Goal: Transaction & Acquisition: Download file/media

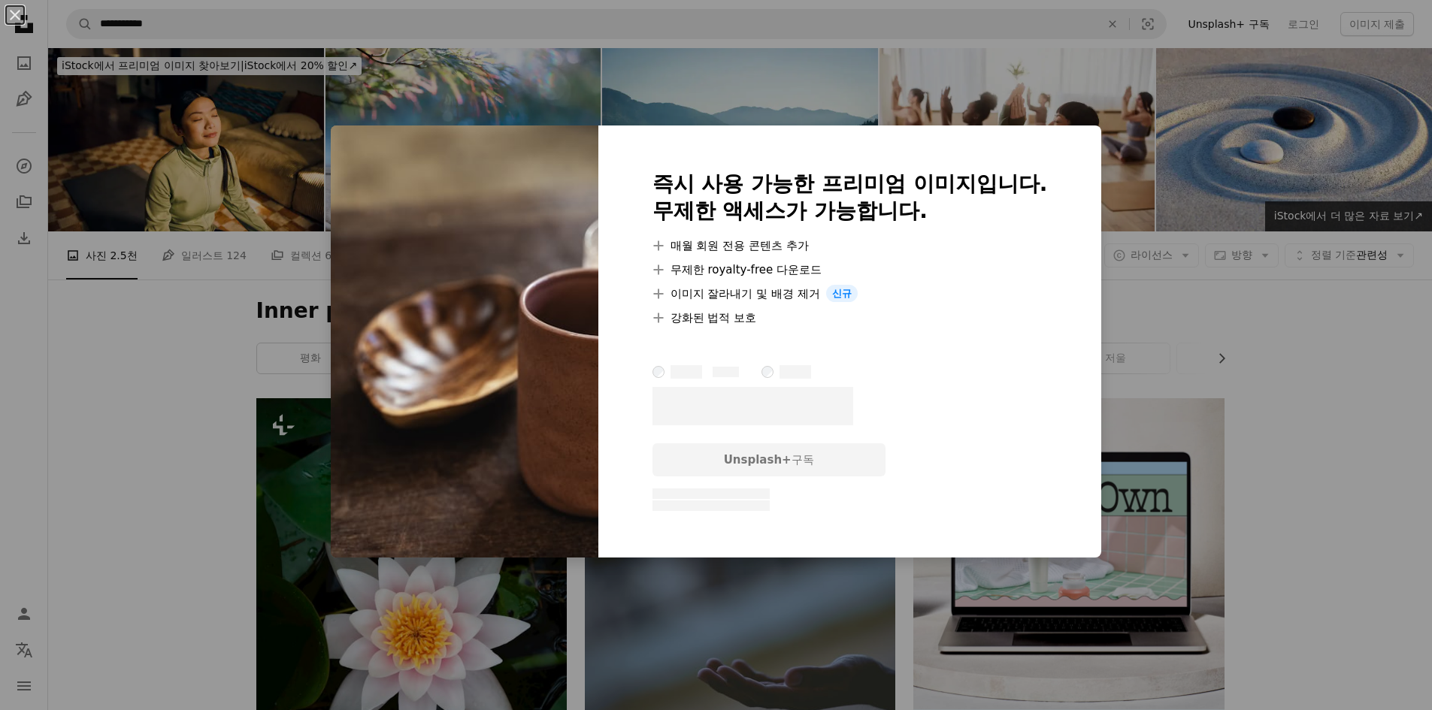
scroll to position [15221, 0]
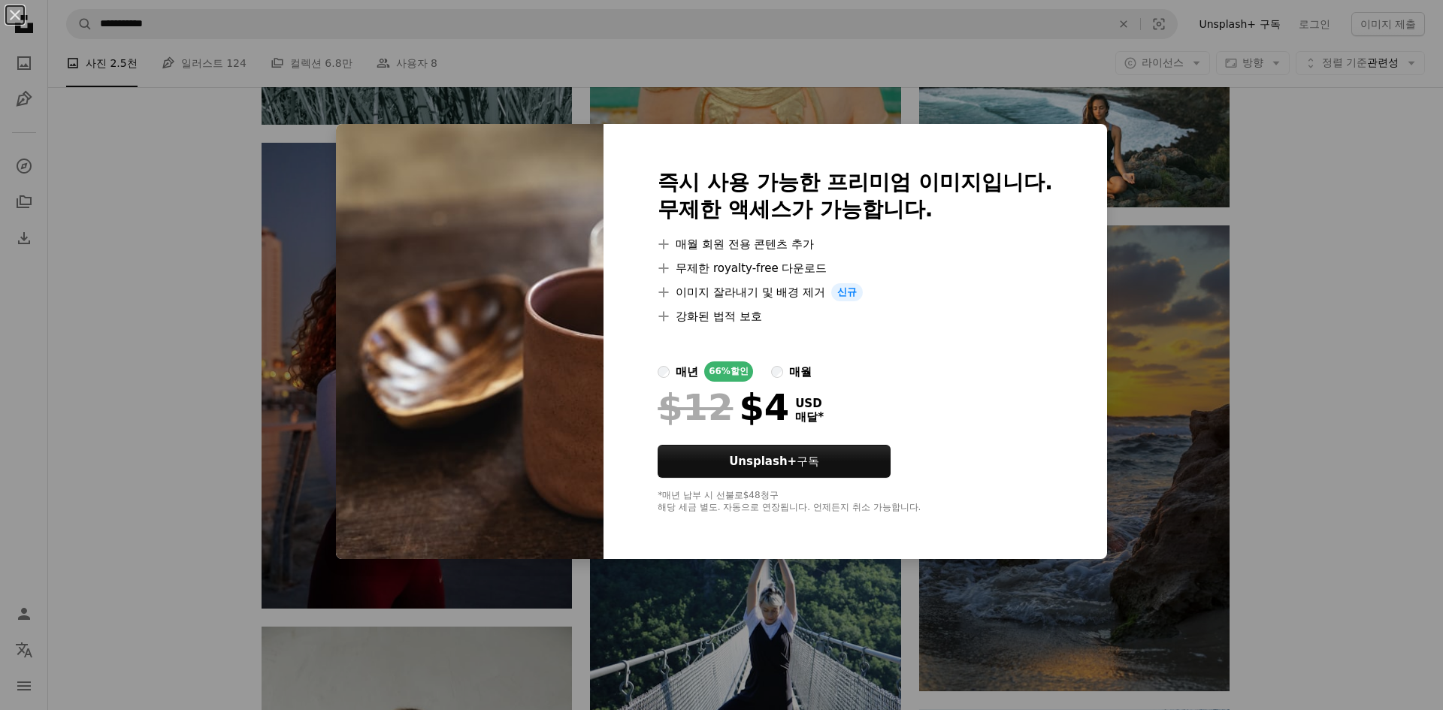
click at [1324, 343] on div "An X shape 즉시 사용 가능한 프리미엄 이미지입니다. 무제한 액세스가 가능합니다. A plus sign 매월 회원 전용 콘텐츠 추가 A…" at bounding box center [721, 355] width 1443 height 710
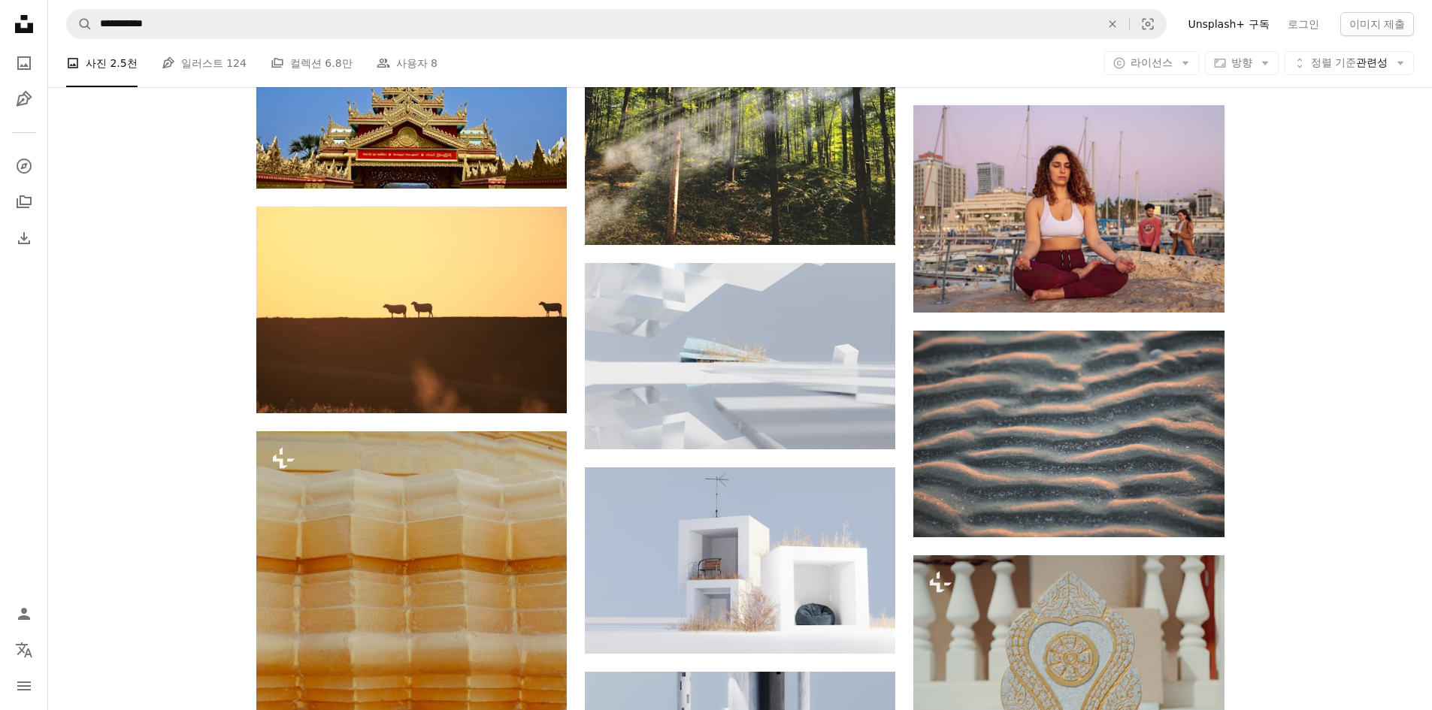
scroll to position [16875, 0]
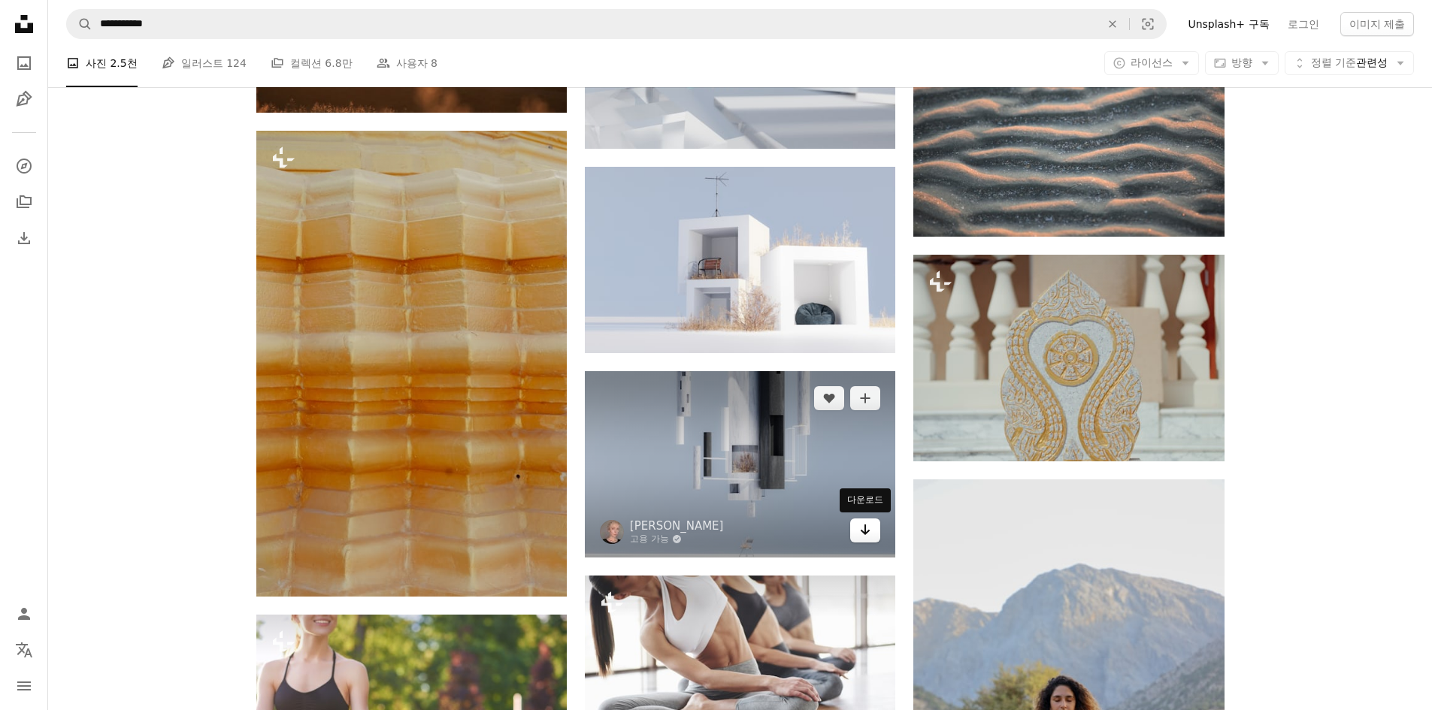
click at [857, 525] on link "Arrow pointing down" at bounding box center [865, 531] width 30 height 24
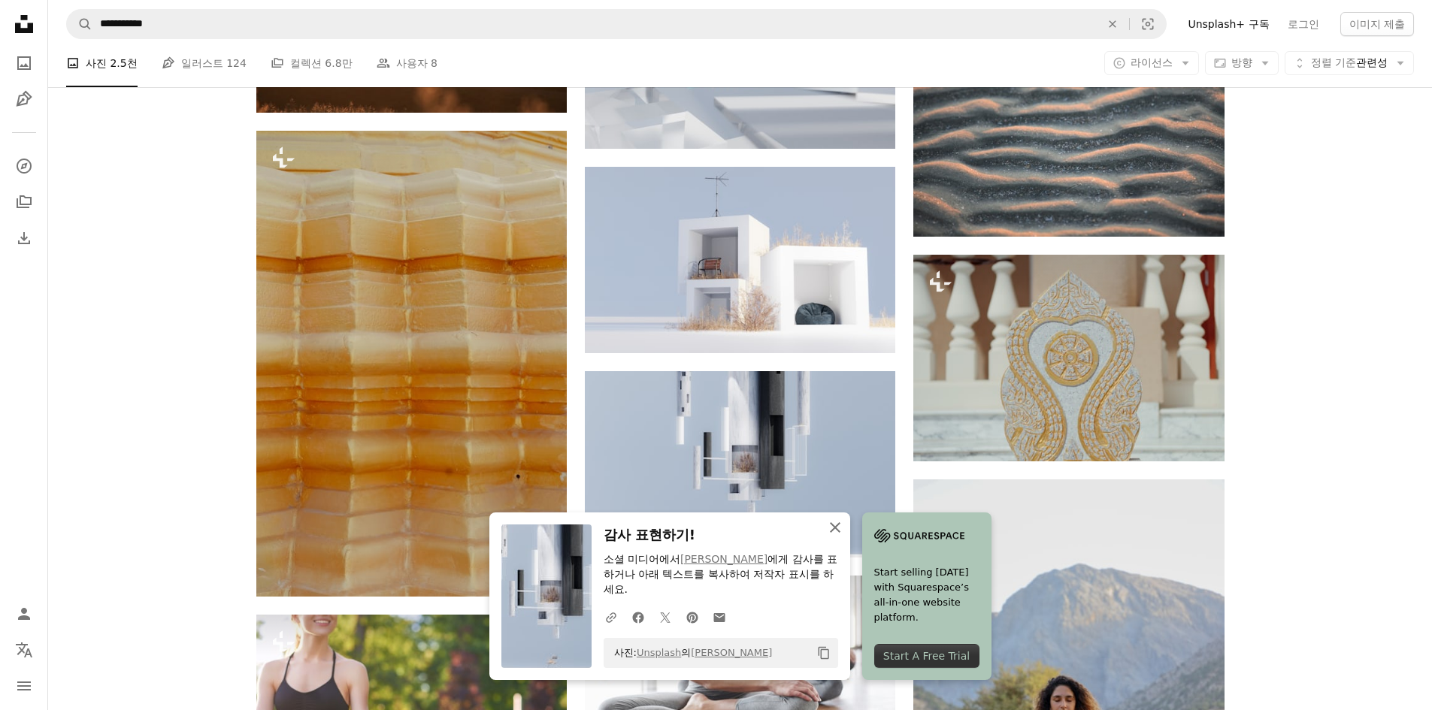
click at [831, 525] on icon "An X shape" at bounding box center [835, 528] width 18 height 18
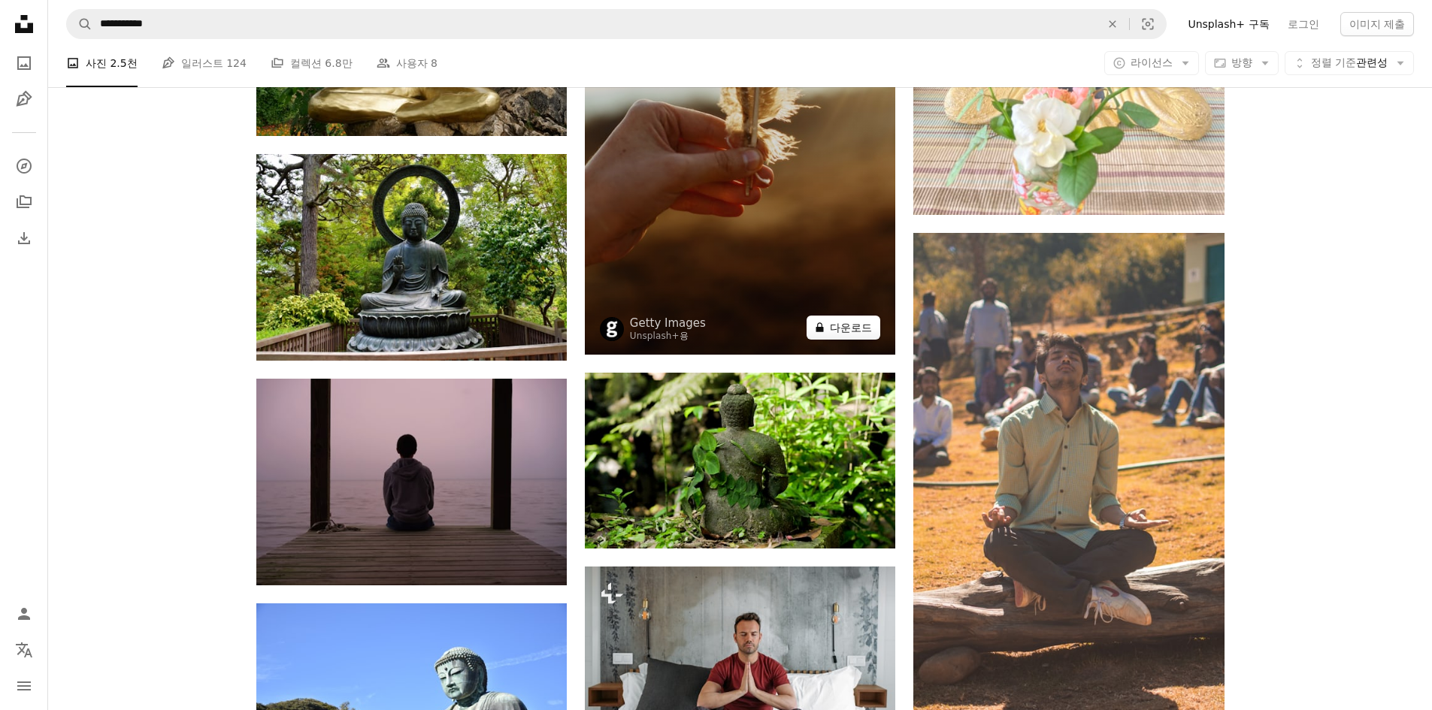
scroll to position [26121, 0]
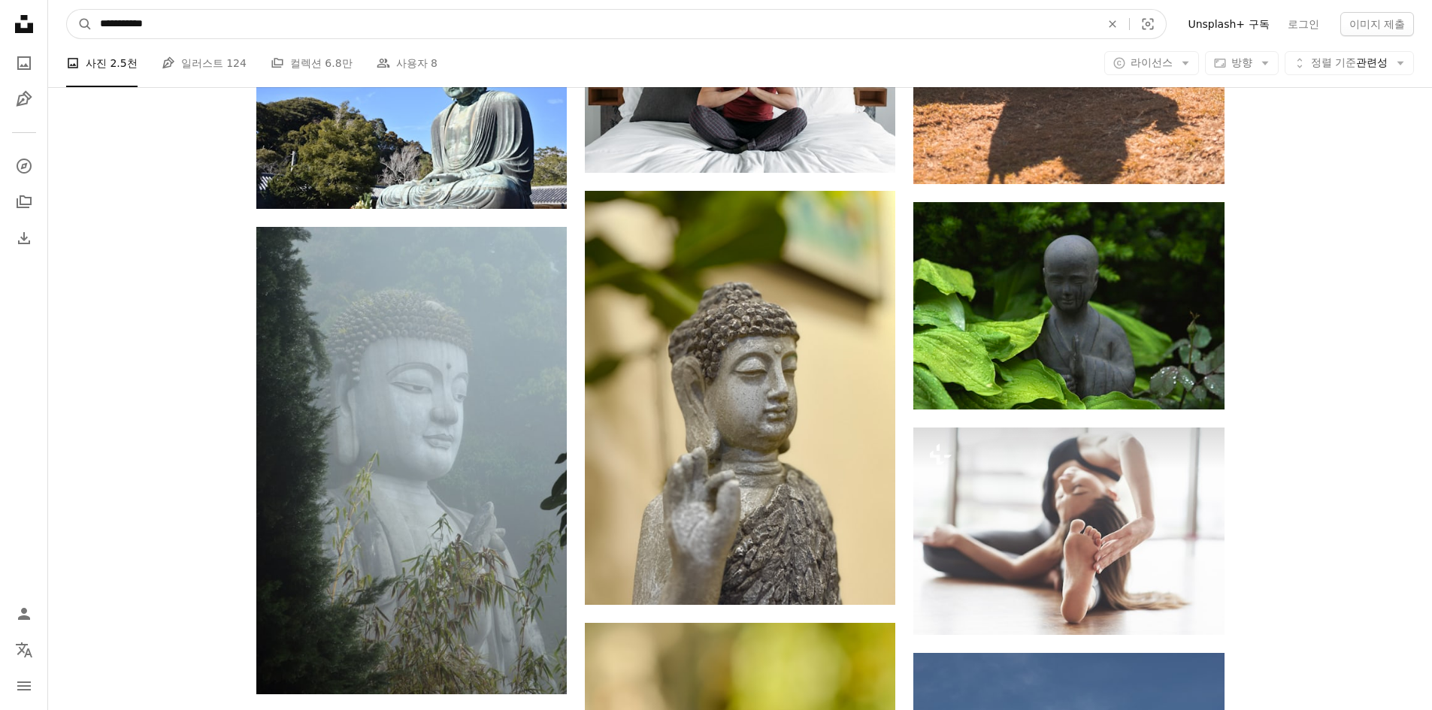
click at [131, 28] on input "**********" at bounding box center [594, 24] width 1004 height 29
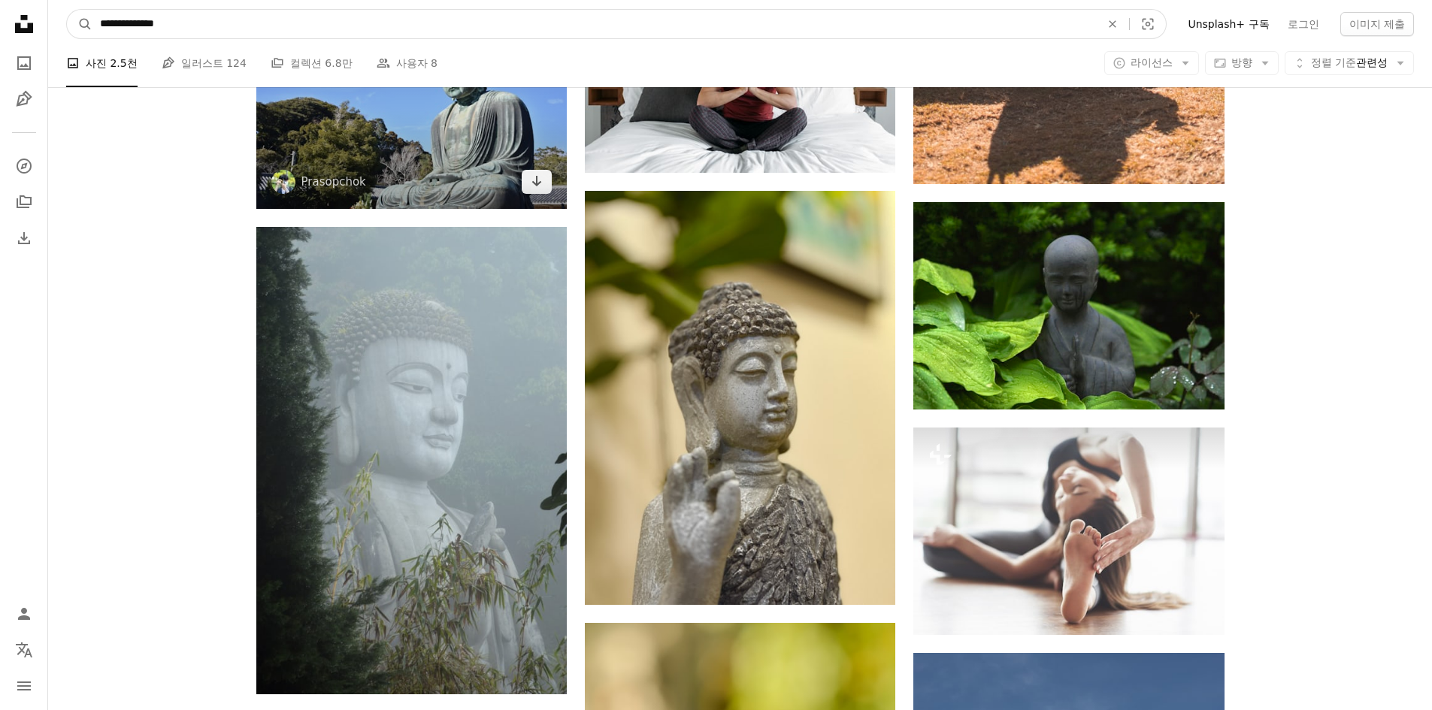
type input "**********"
click button "A magnifying glass" at bounding box center [80, 24] width 26 height 29
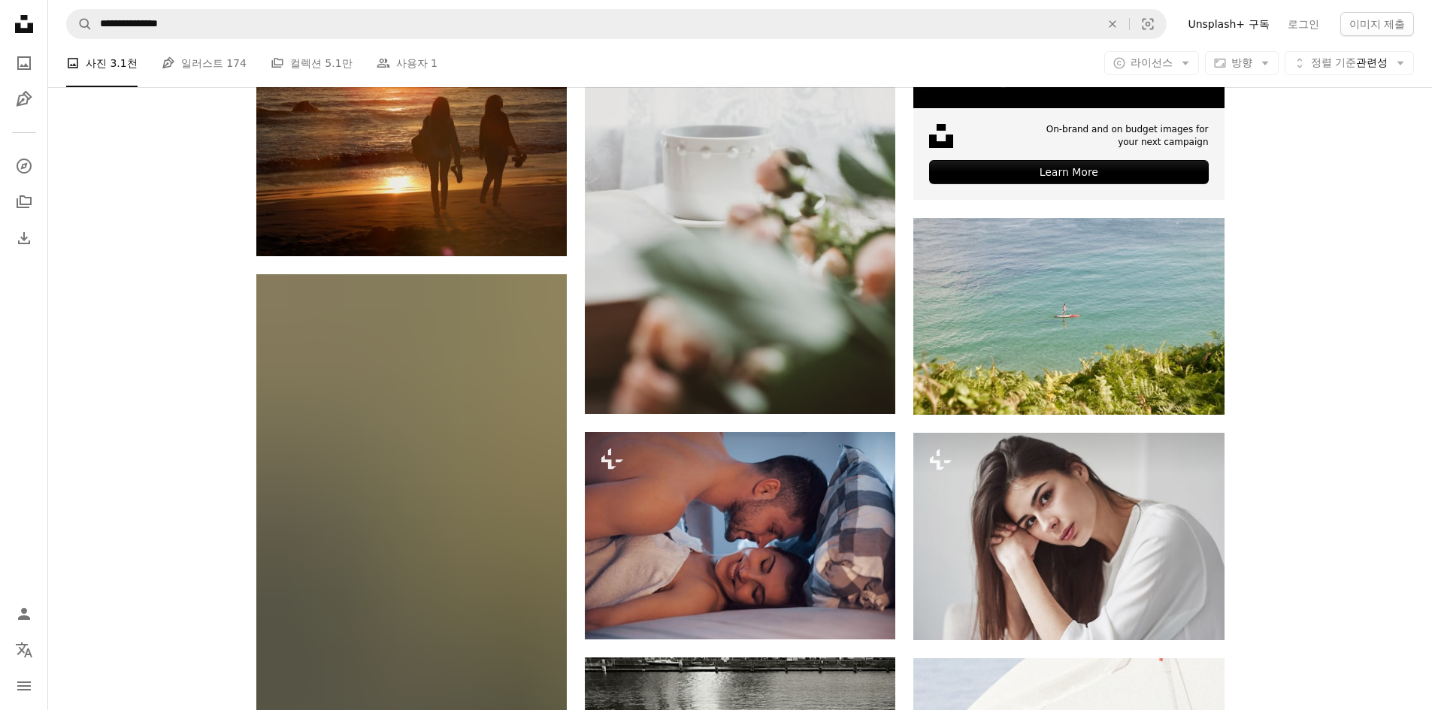
scroll to position [977, 0]
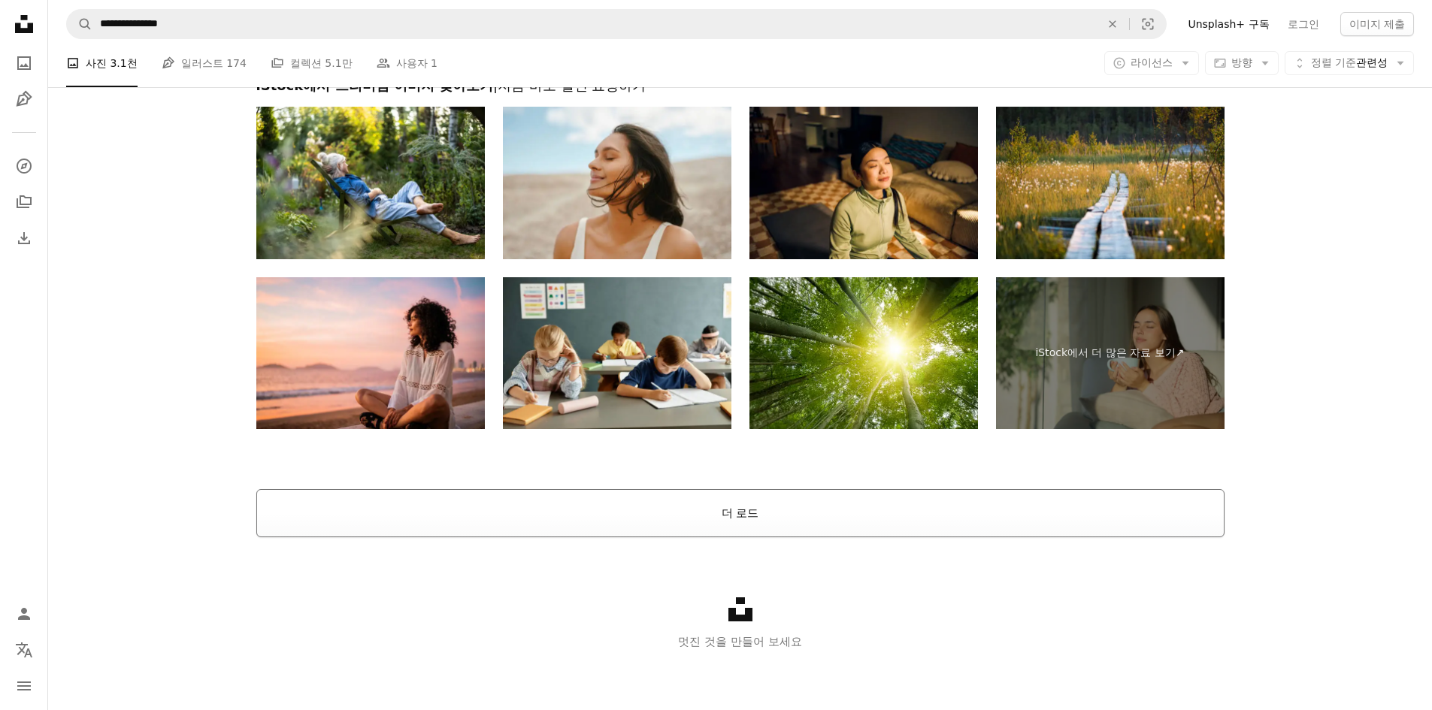
click at [752, 504] on button "더 로드" at bounding box center [740, 513] width 968 height 48
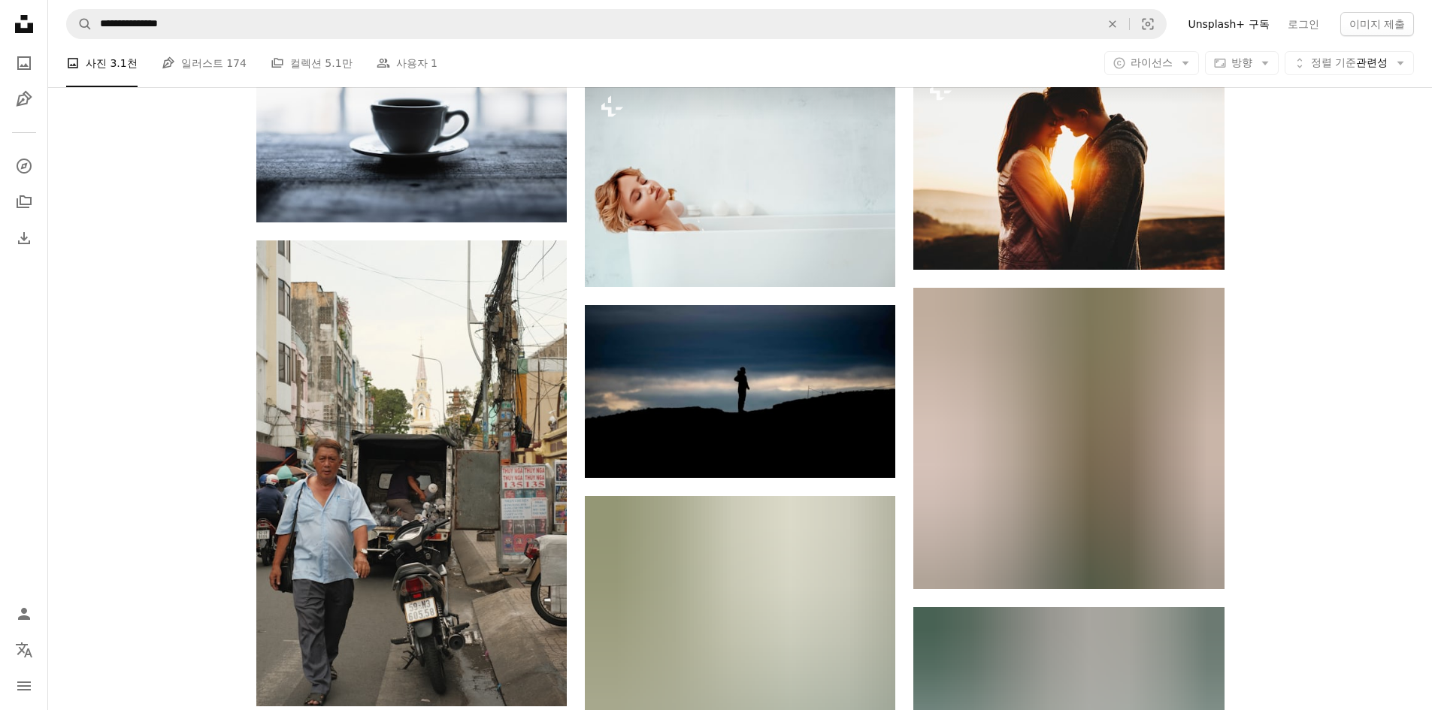
scroll to position [4794, 0]
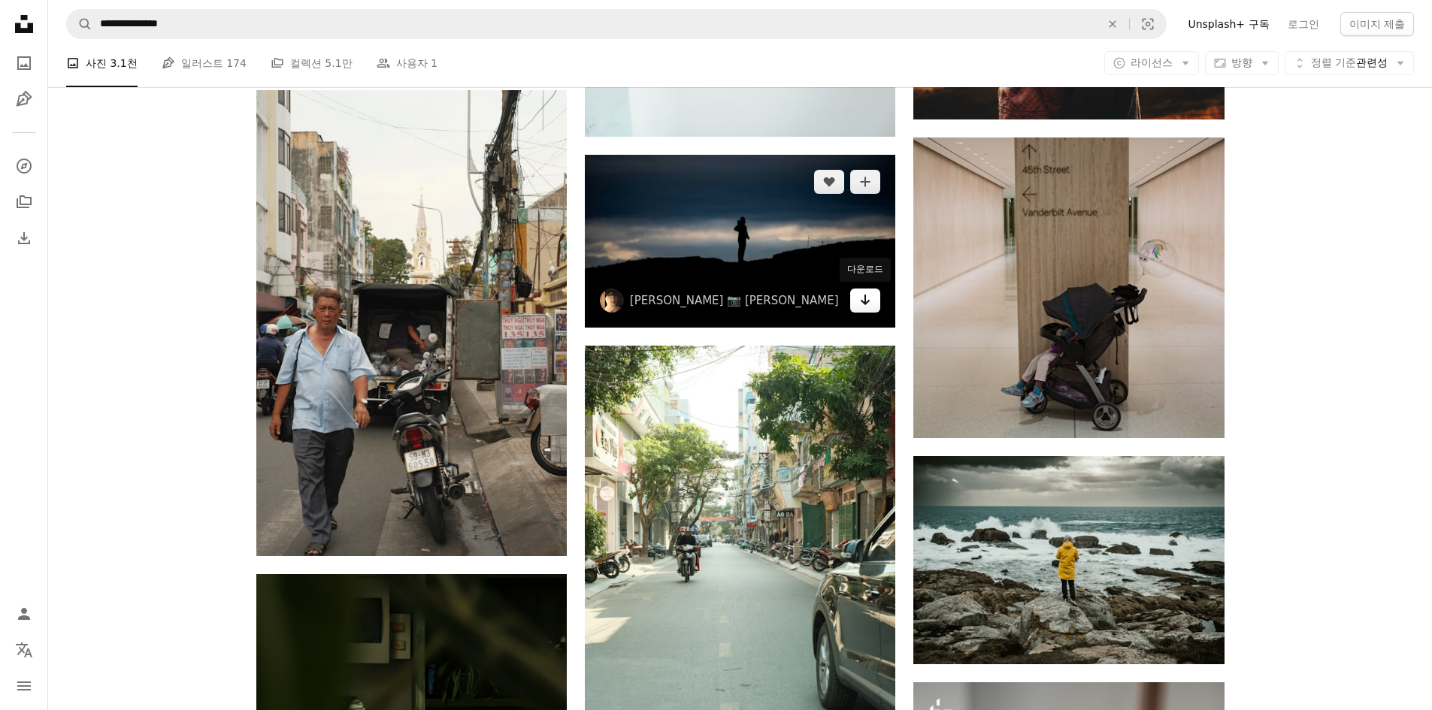
click at [870, 308] on icon "Arrow pointing down" at bounding box center [865, 300] width 12 height 18
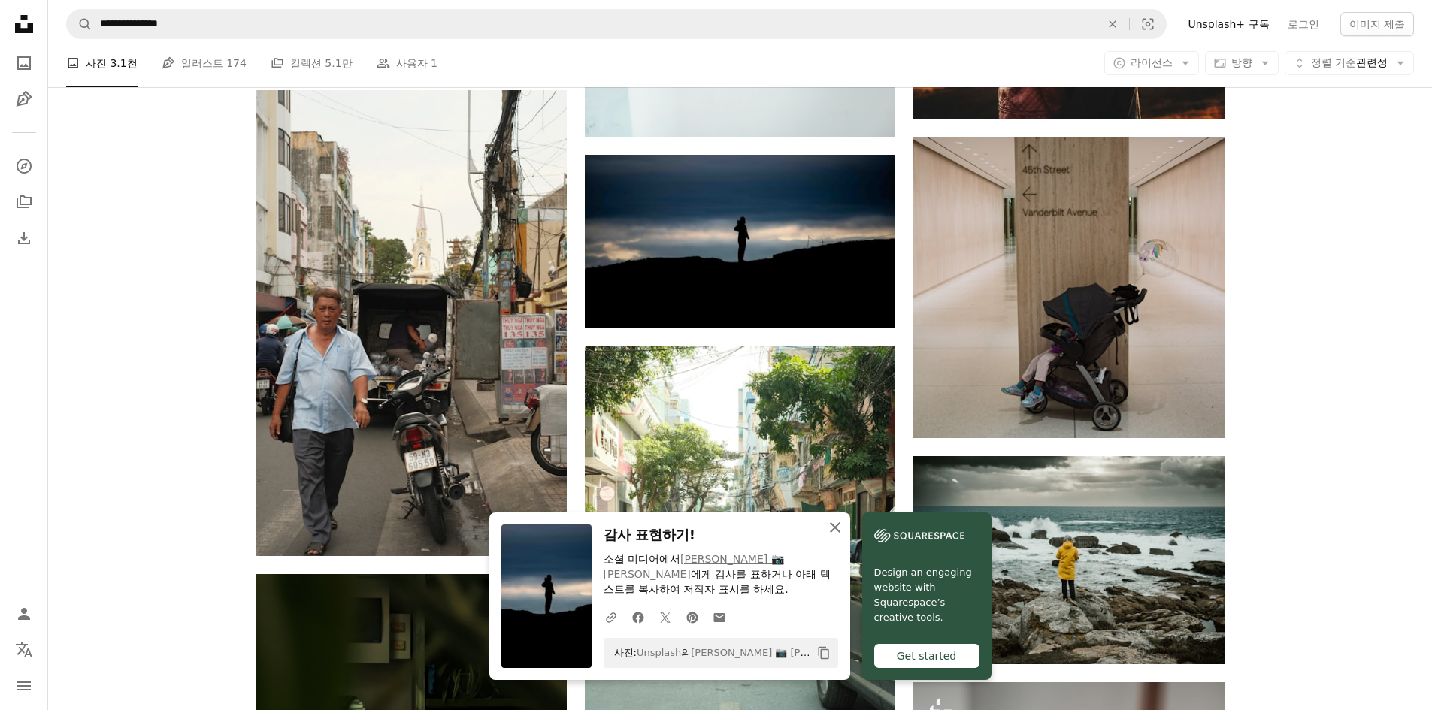
click at [834, 533] on icon "An X shape" at bounding box center [835, 528] width 18 height 18
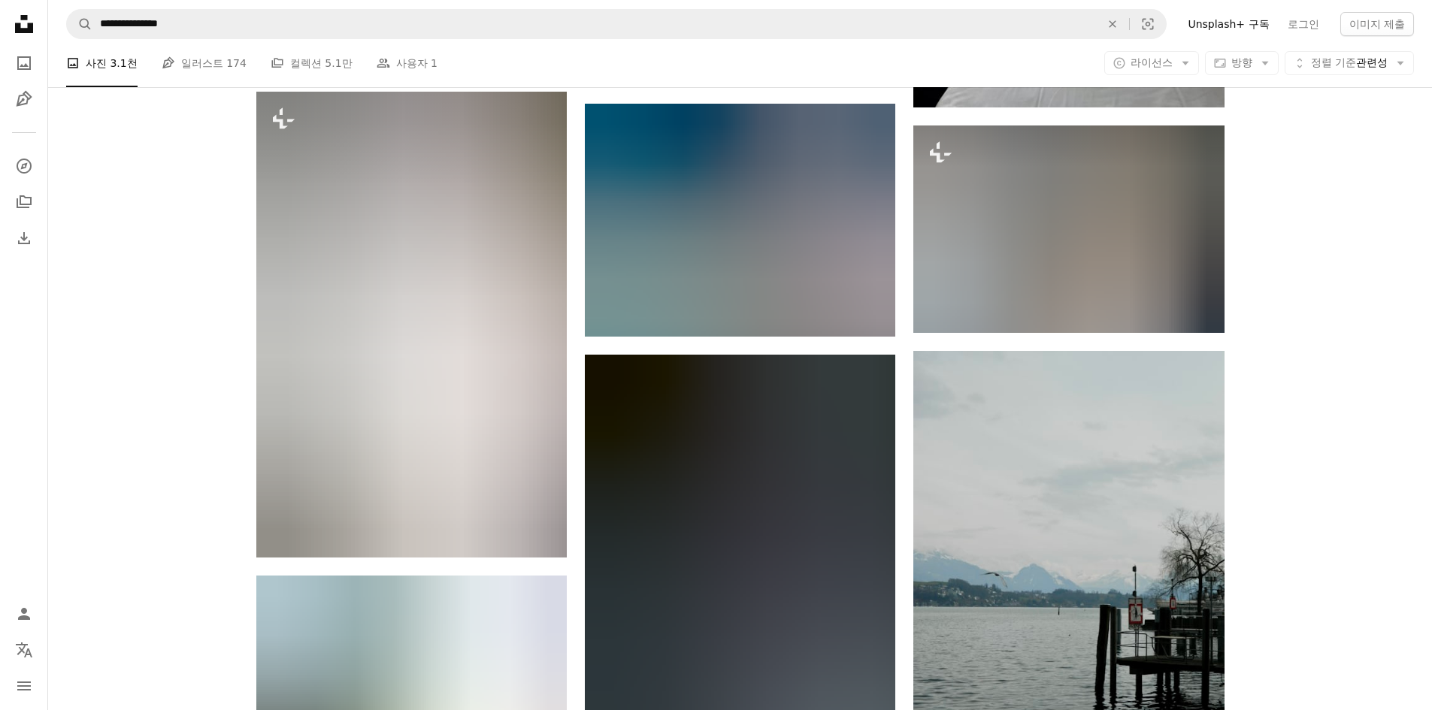
scroll to position [17874, 0]
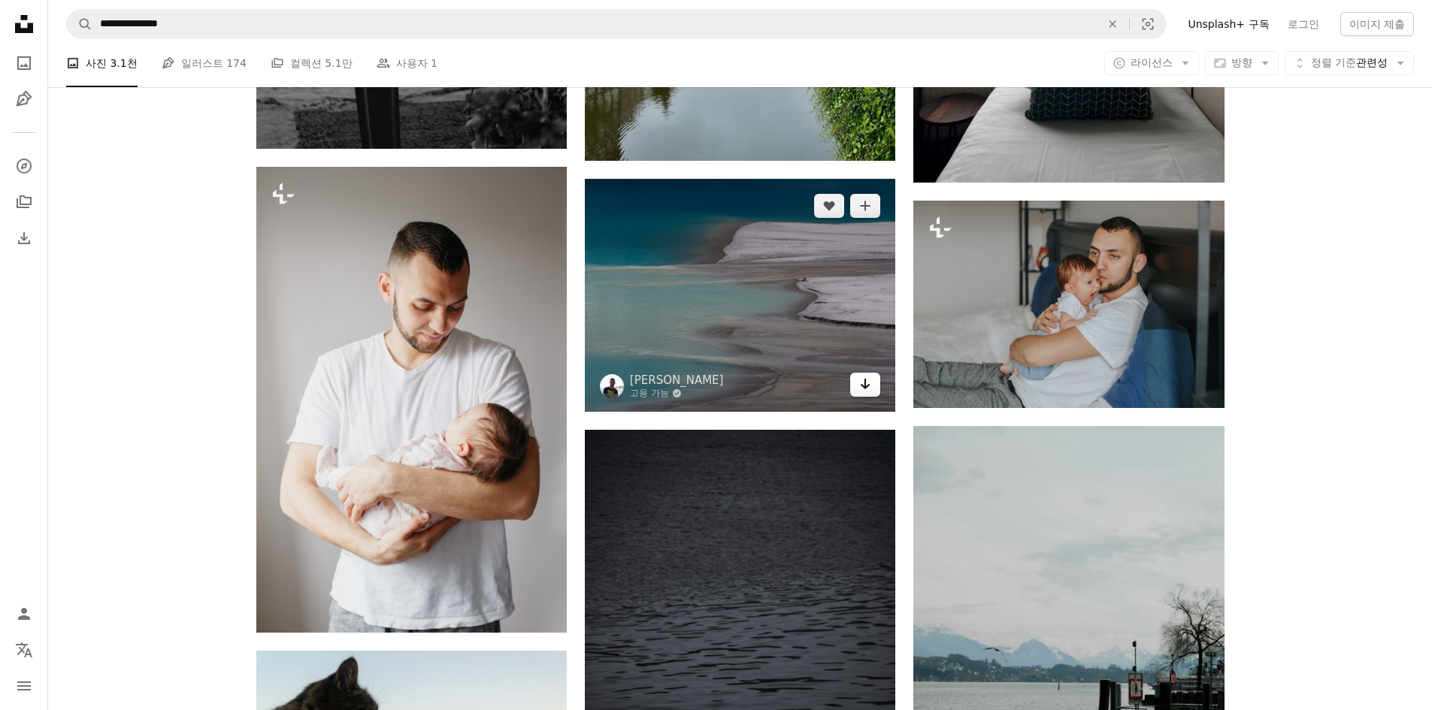
click at [869, 383] on icon "다운로드" at bounding box center [866, 384] width 10 height 11
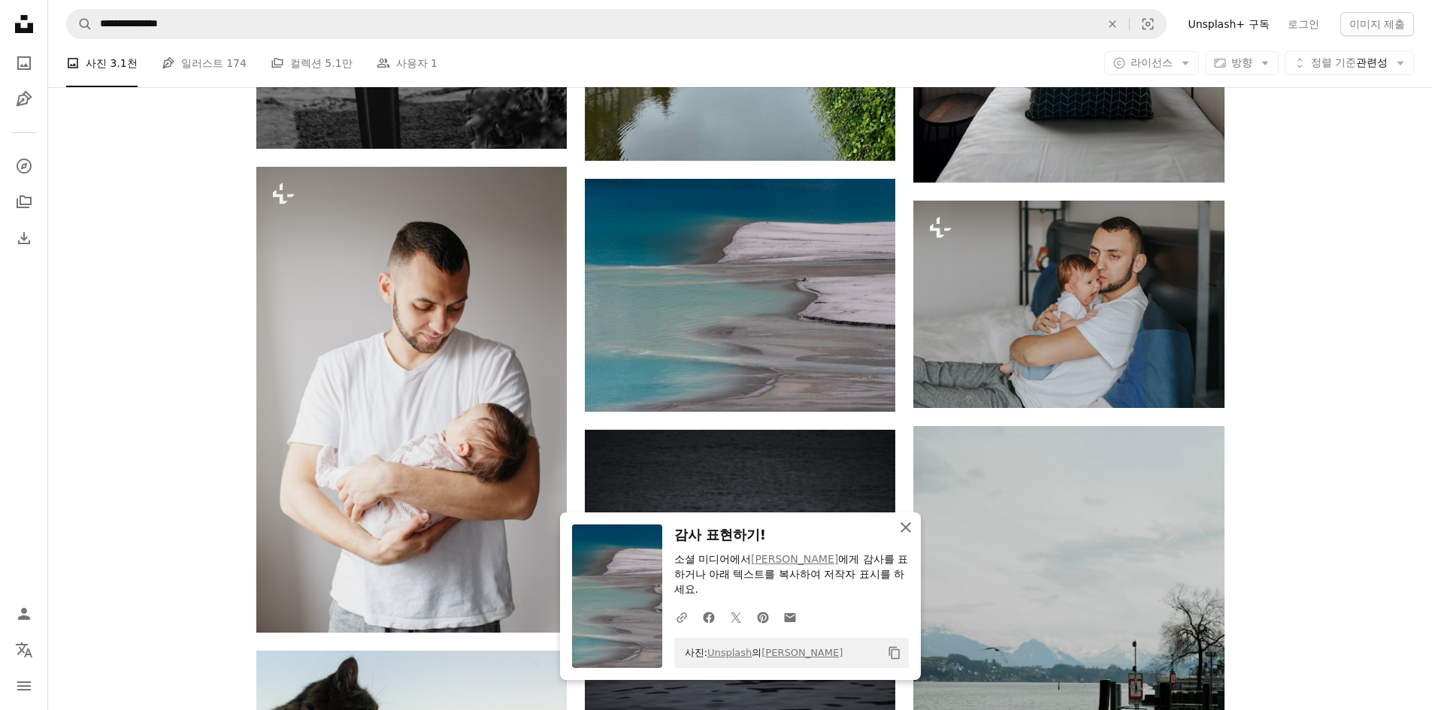
click at [904, 528] on icon "button" at bounding box center [906, 527] width 11 height 11
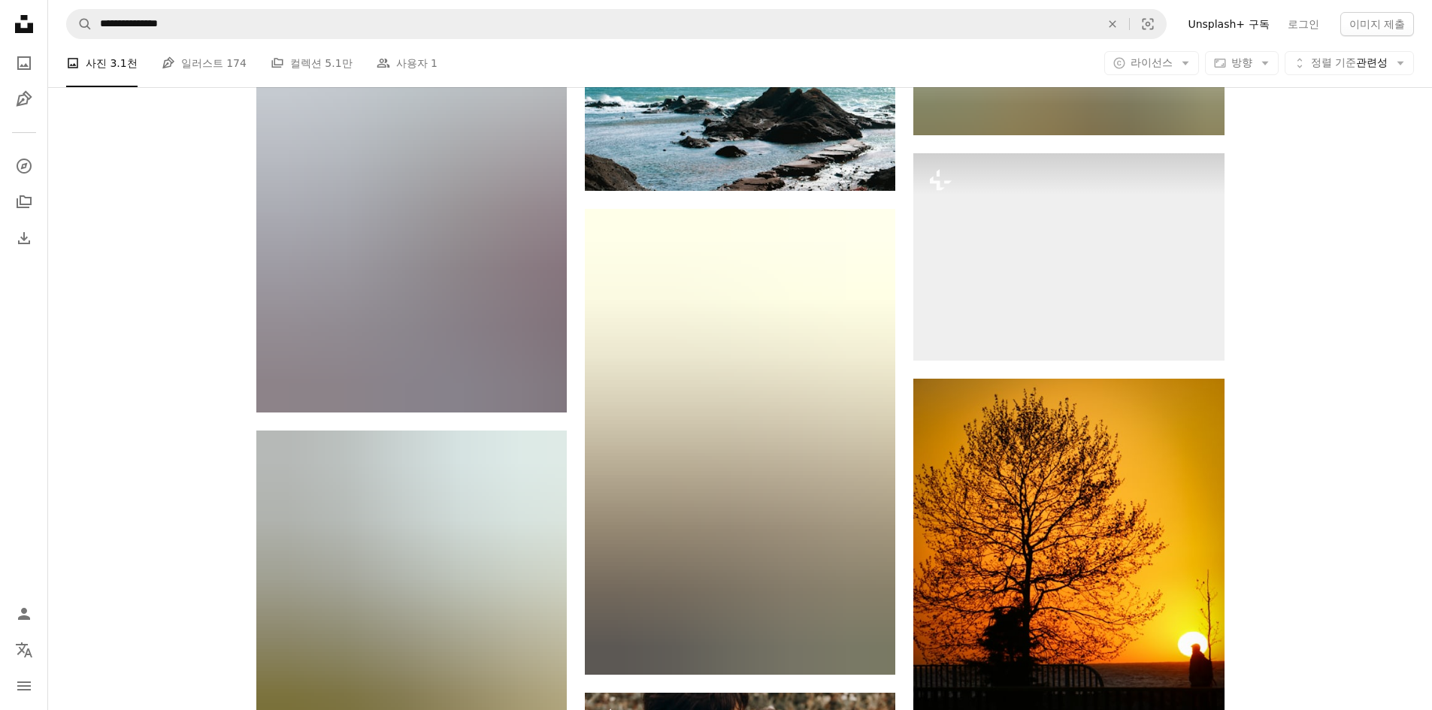
scroll to position [20580, 0]
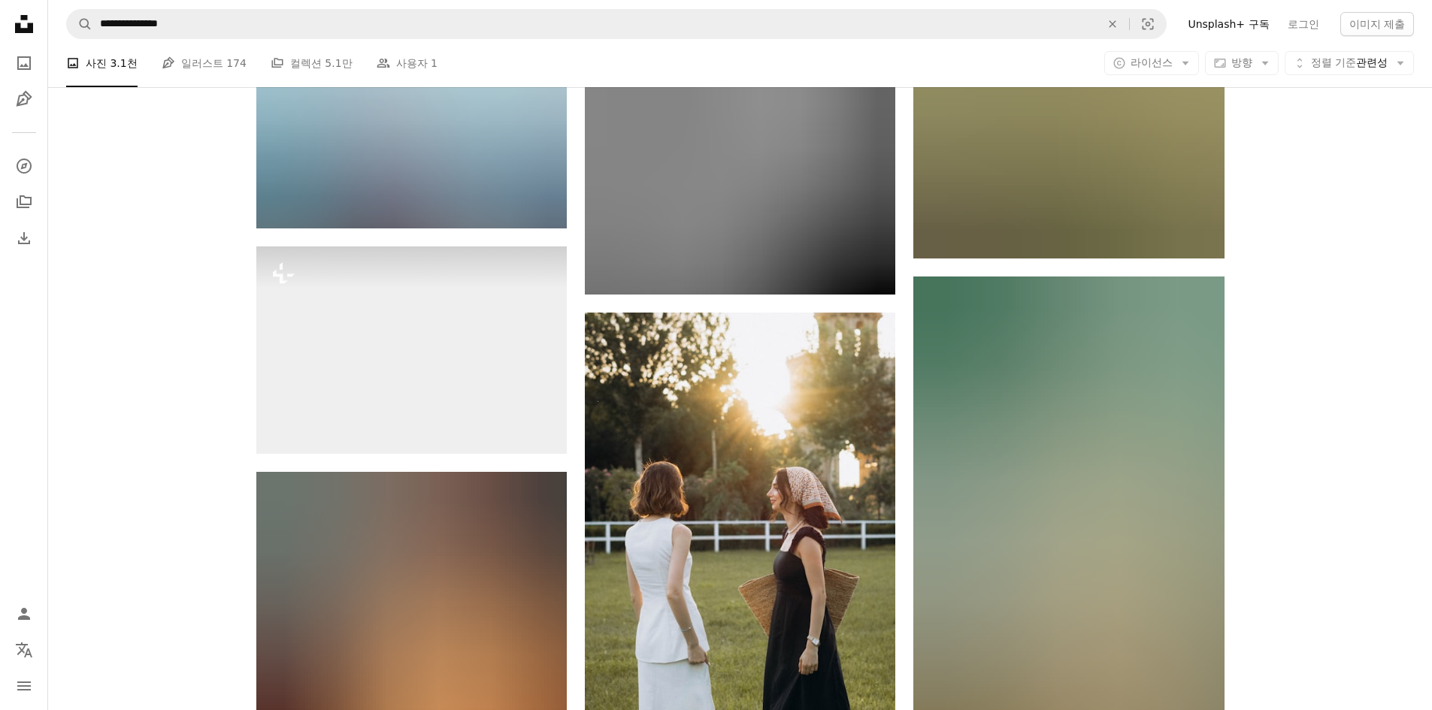
scroll to position [30803, 0]
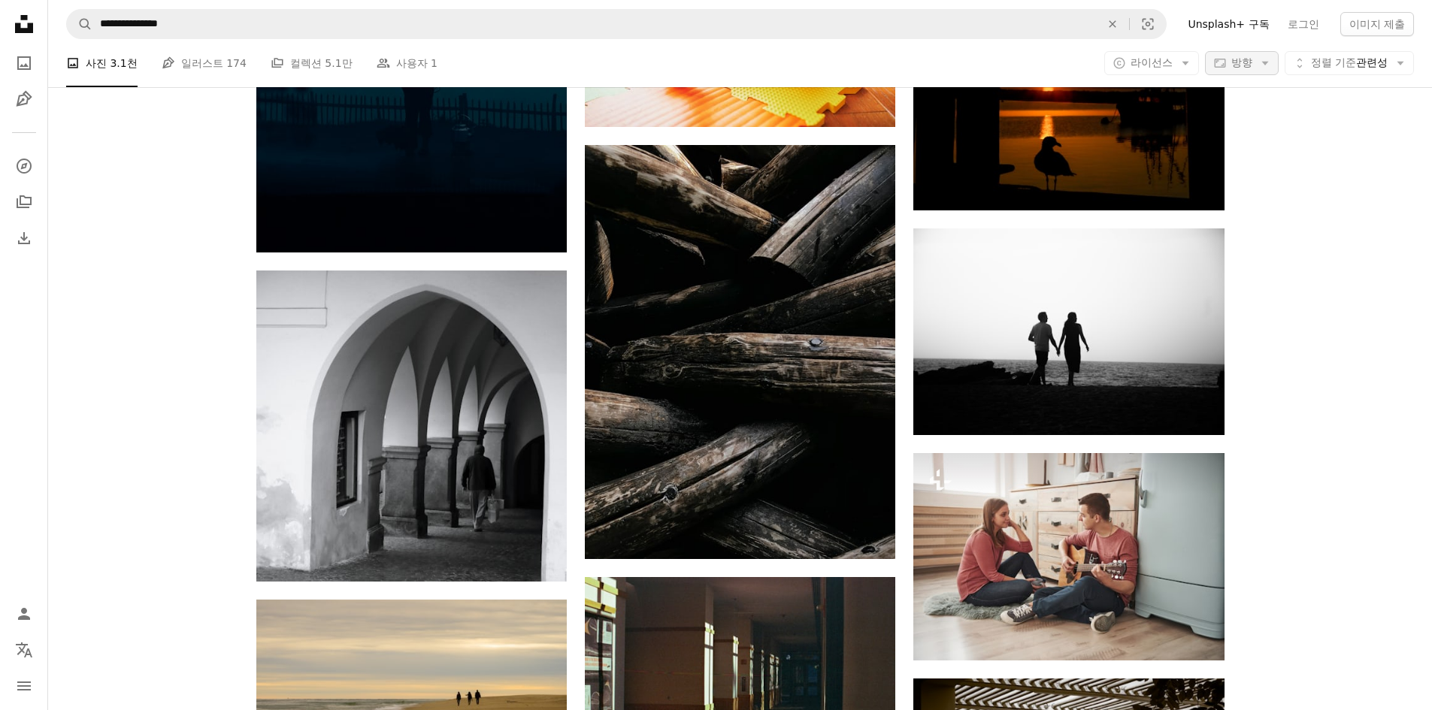
click at [1260, 57] on icon "Arrow down" at bounding box center [1265, 63] width 14 height 14
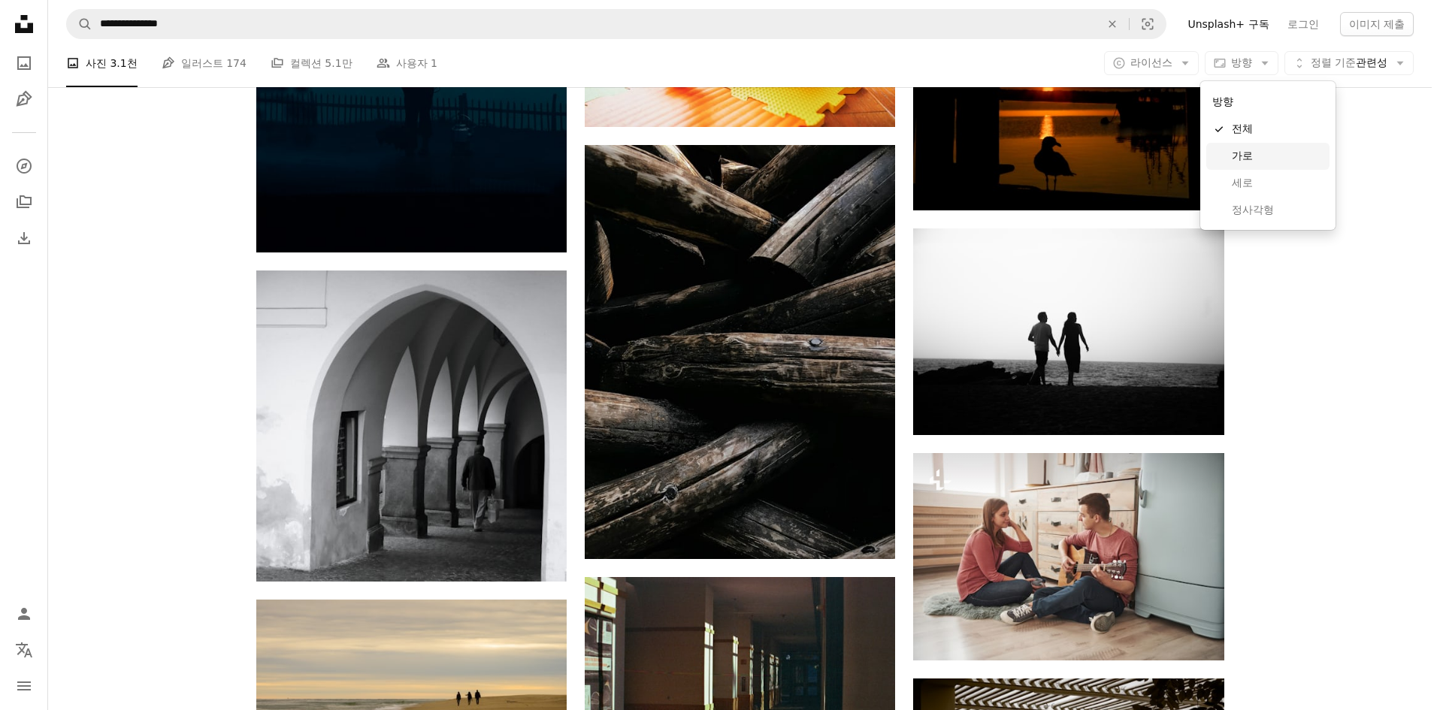
click at [1244, 158] on span "가로" at bounding box center [1278, 156] width 92 height 15
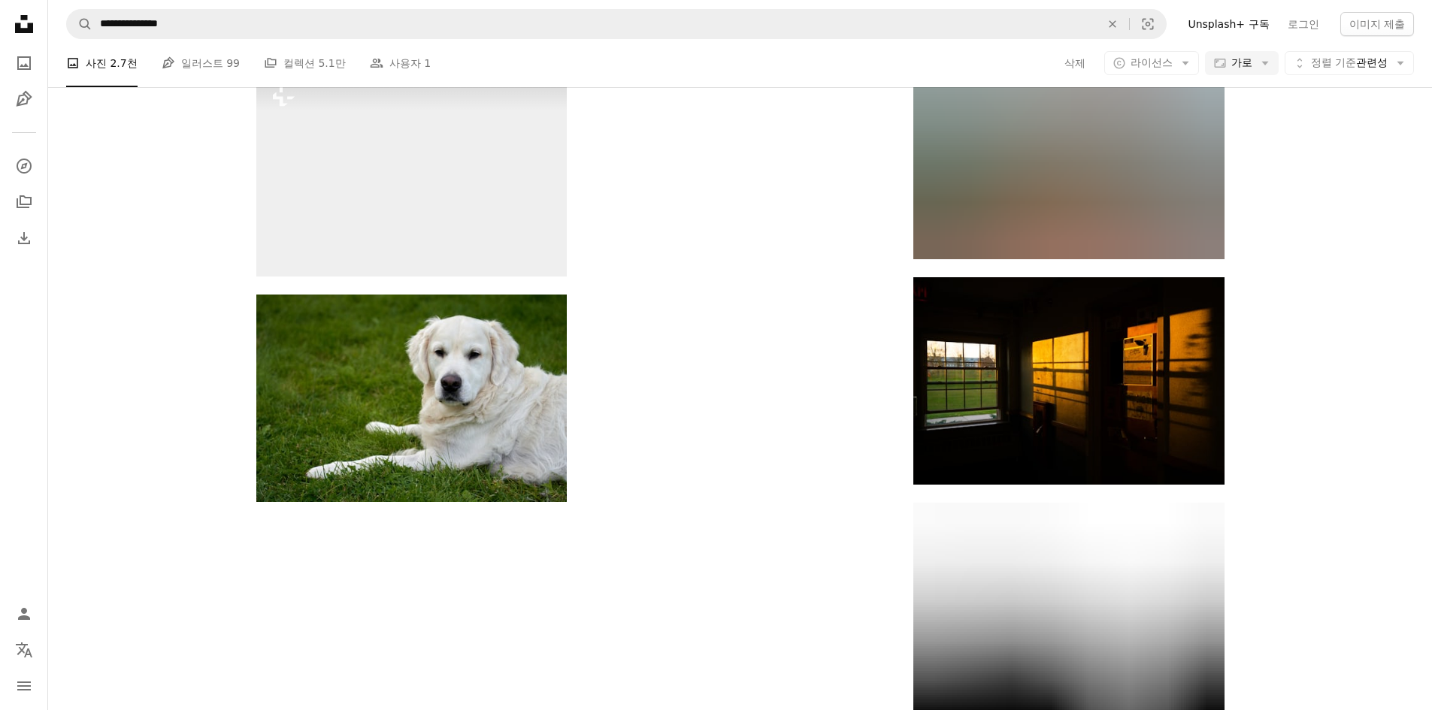
scroll to position [8624, 0]
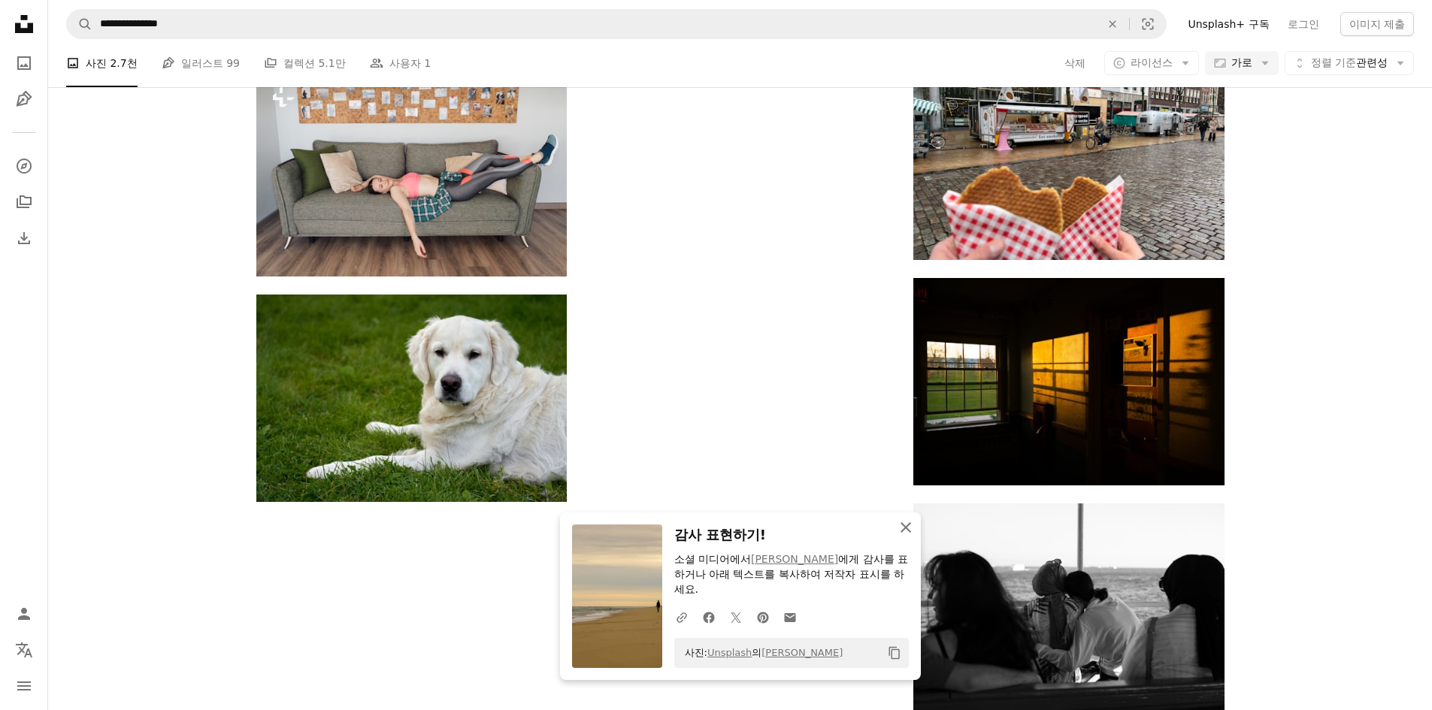
click at [910, 533] on icon "An X shape" at bounding box center [906, 528] width 18 height 18
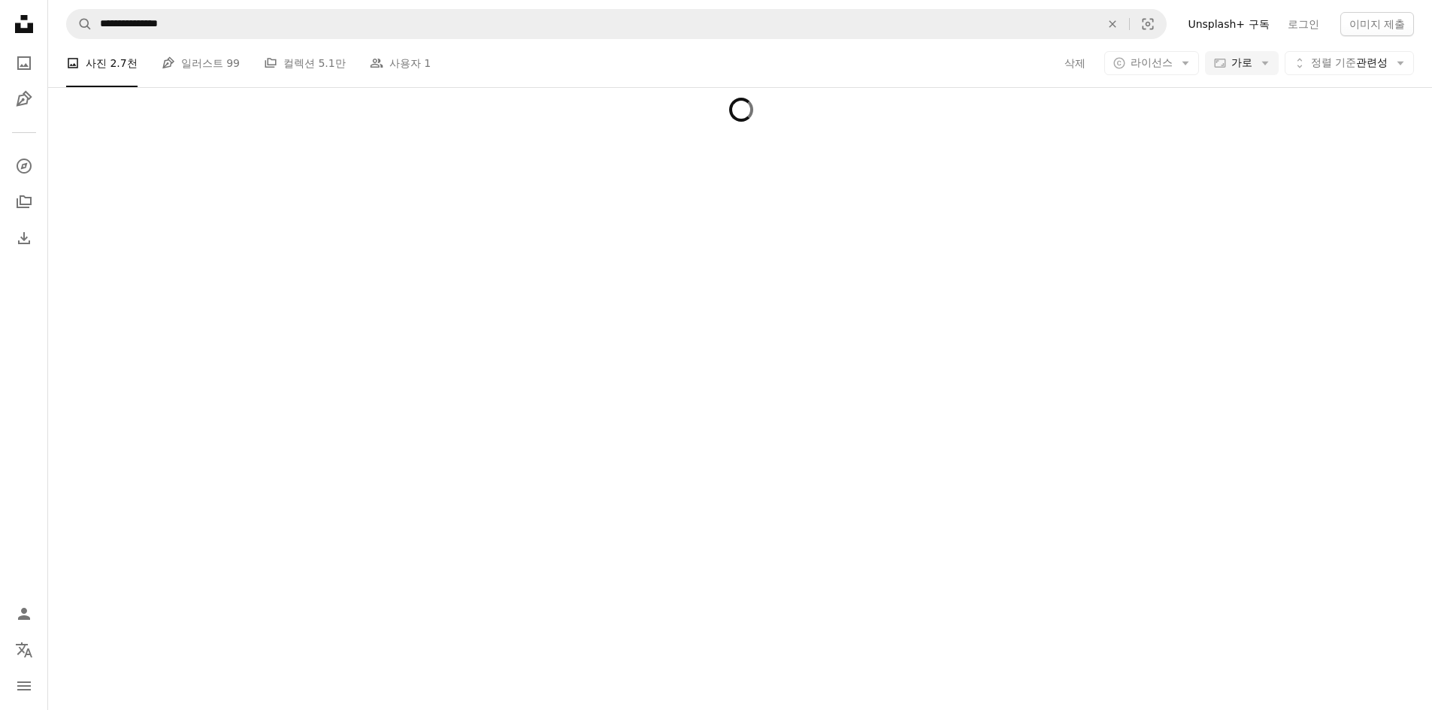
scroll to position [9526, 0]
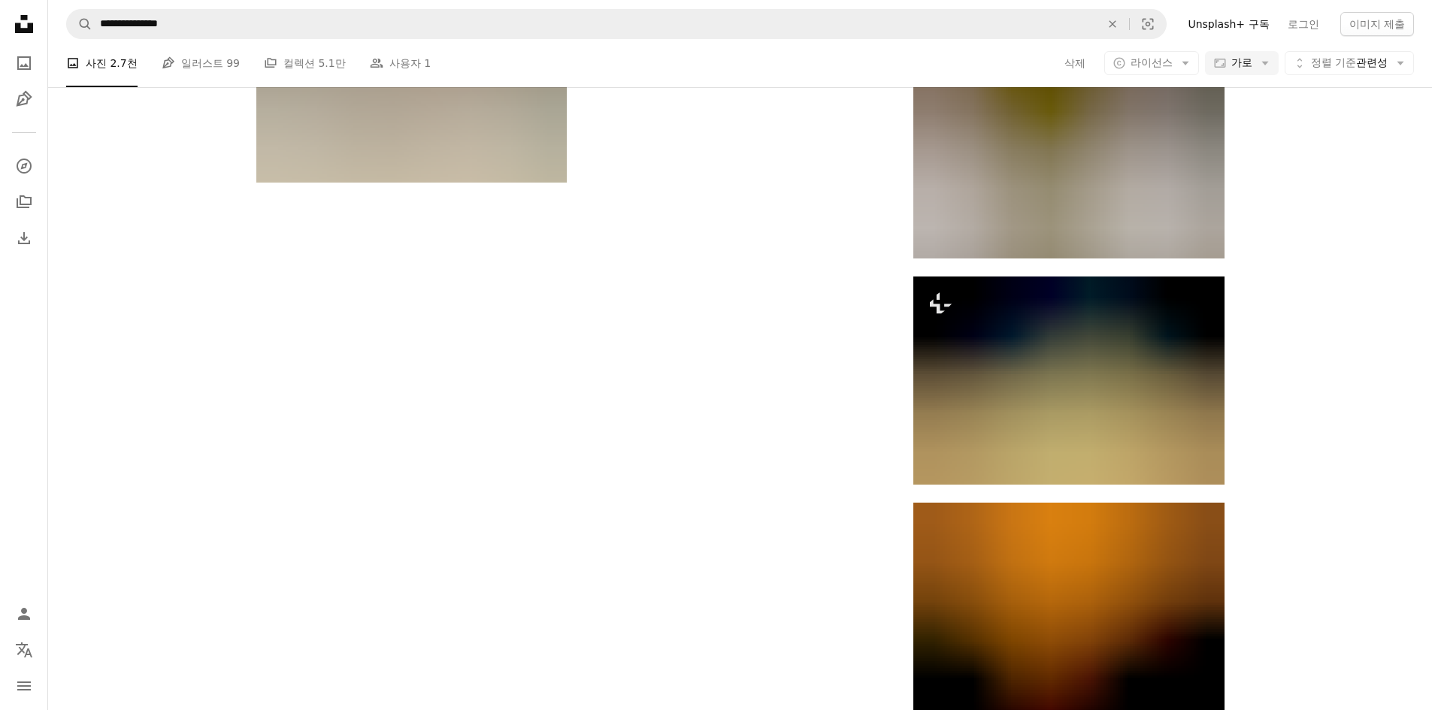
scroll to position [19825, 0]
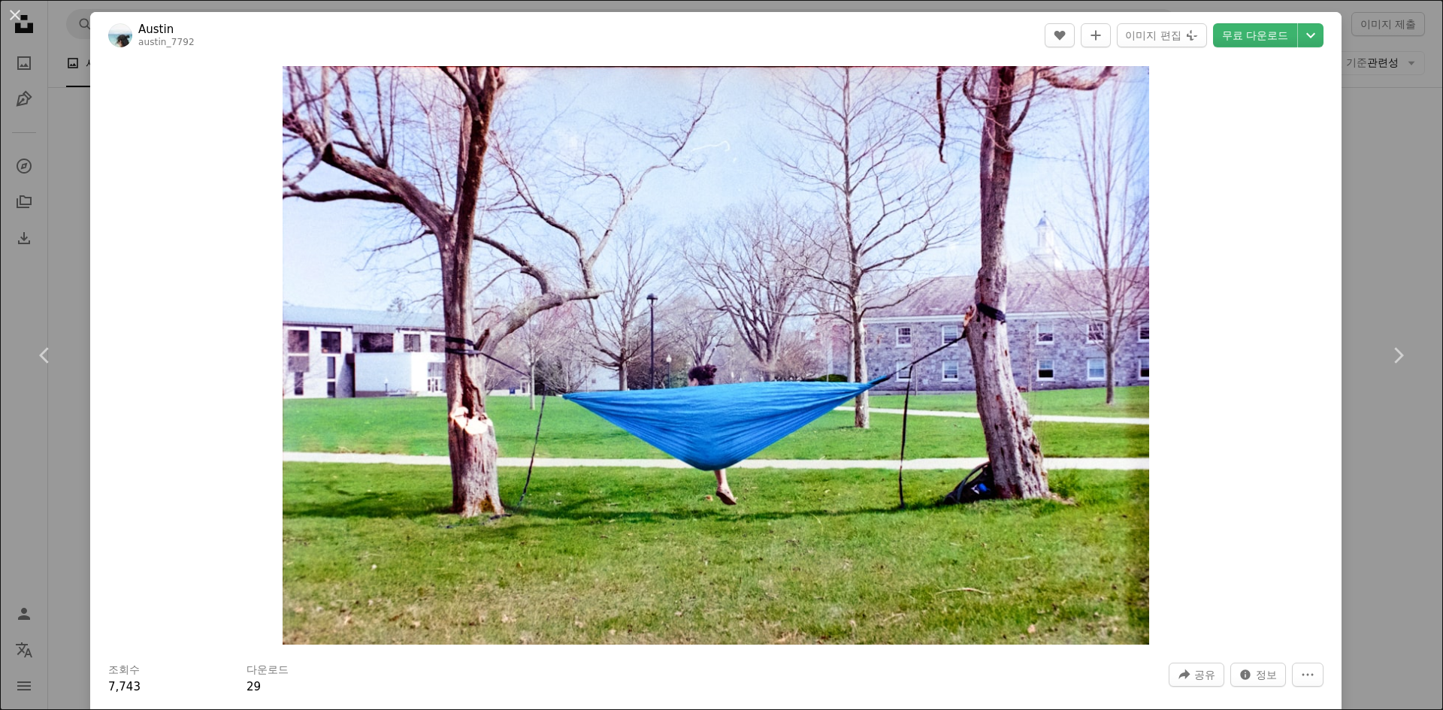
click at [1369, 487] on div "An X shape Chevron left Chevron right Austin austin_7792 A heart A plus sign 이미…" at bounding box center [721, 355] width 1443 height 710
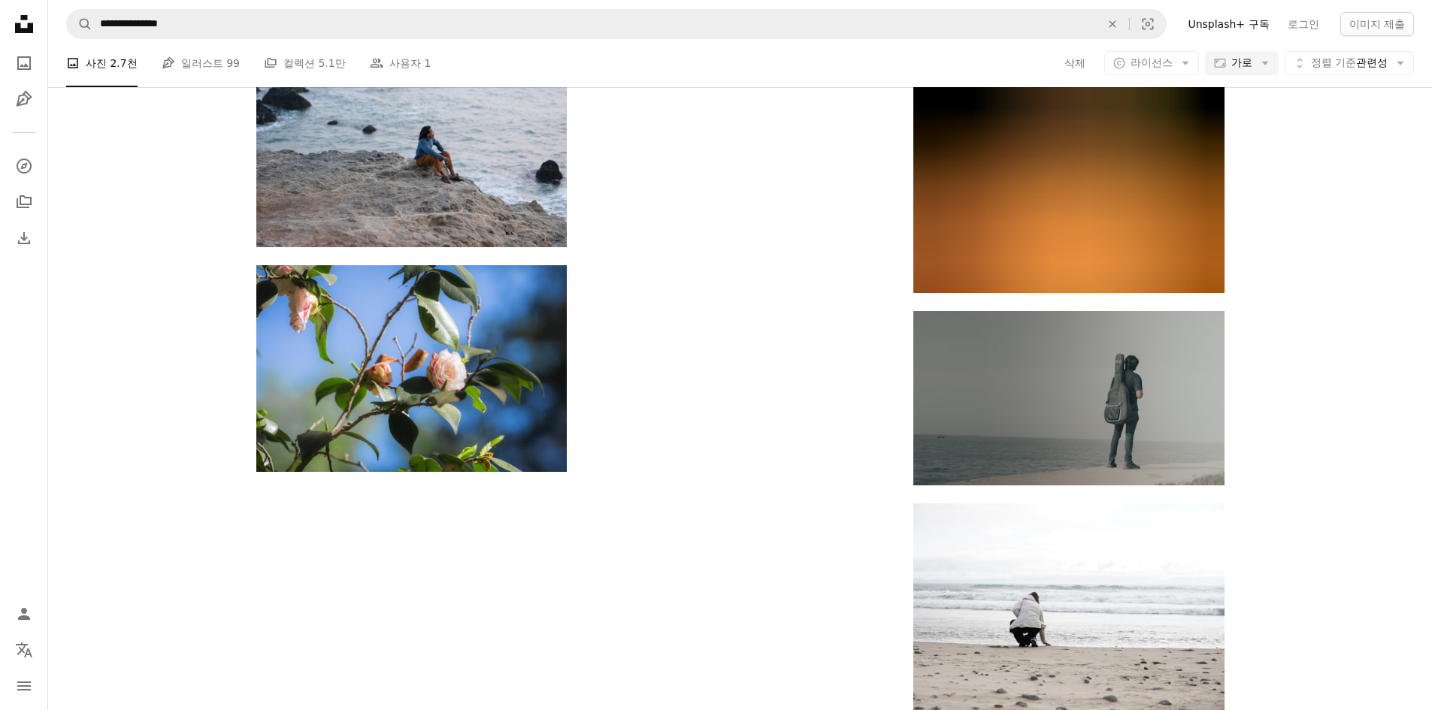
scroll to position [24335, 0]
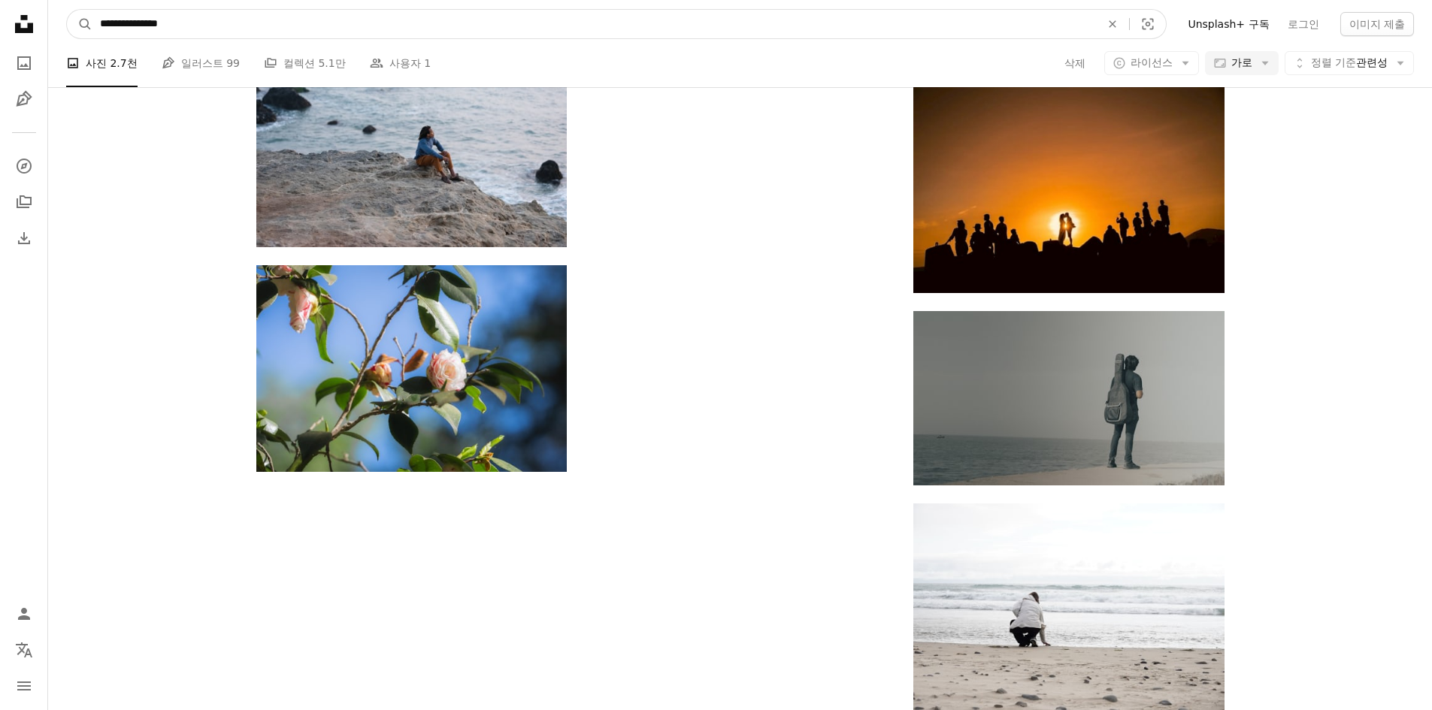
drag, startPoint x: 221, startPoint y: 30, endPoint x: 0, endPoint y: 23, distance: 221.1
type input "******"
click button "A magnifying glass" at bounding box center [80, 24] width 26 height 29
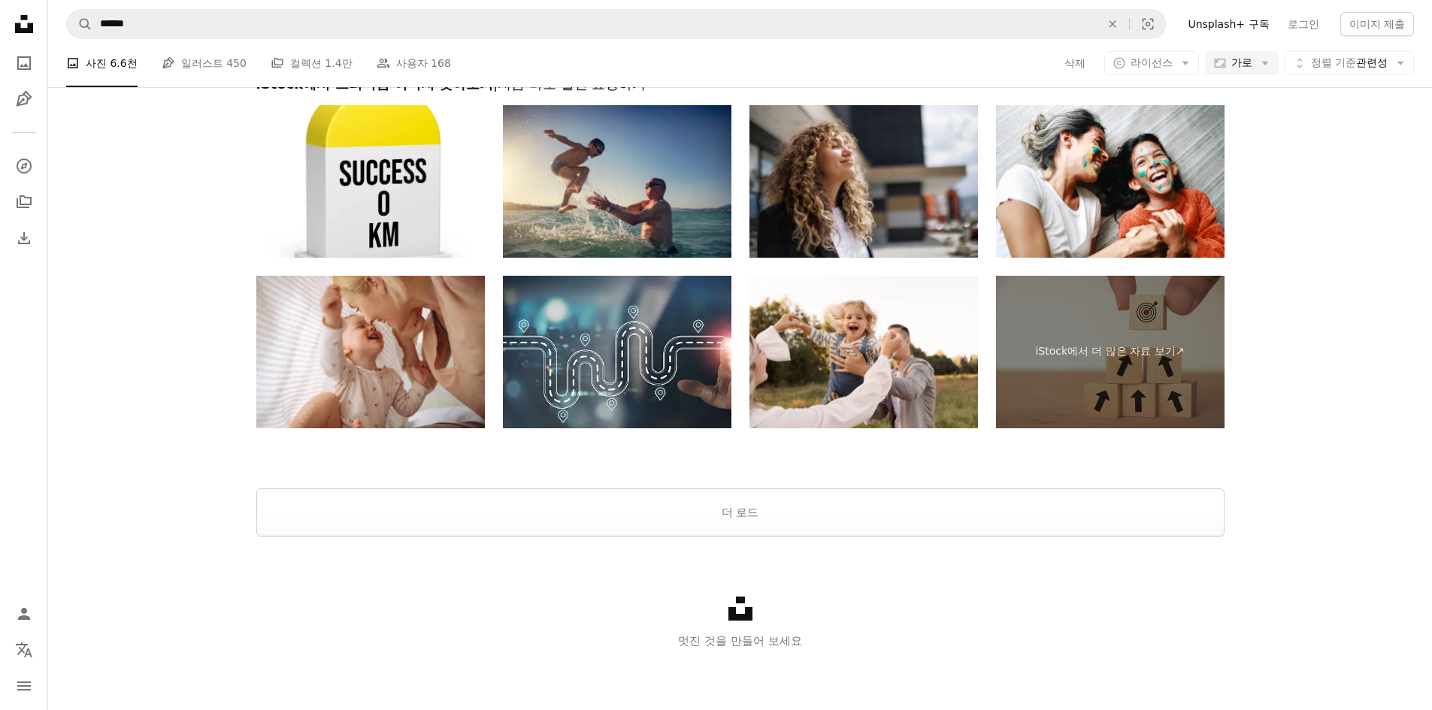
scroll to position [1579, 0]
click at [730, 516] on button "더 로드" at bounding box center [740, 513] width 968 height 48
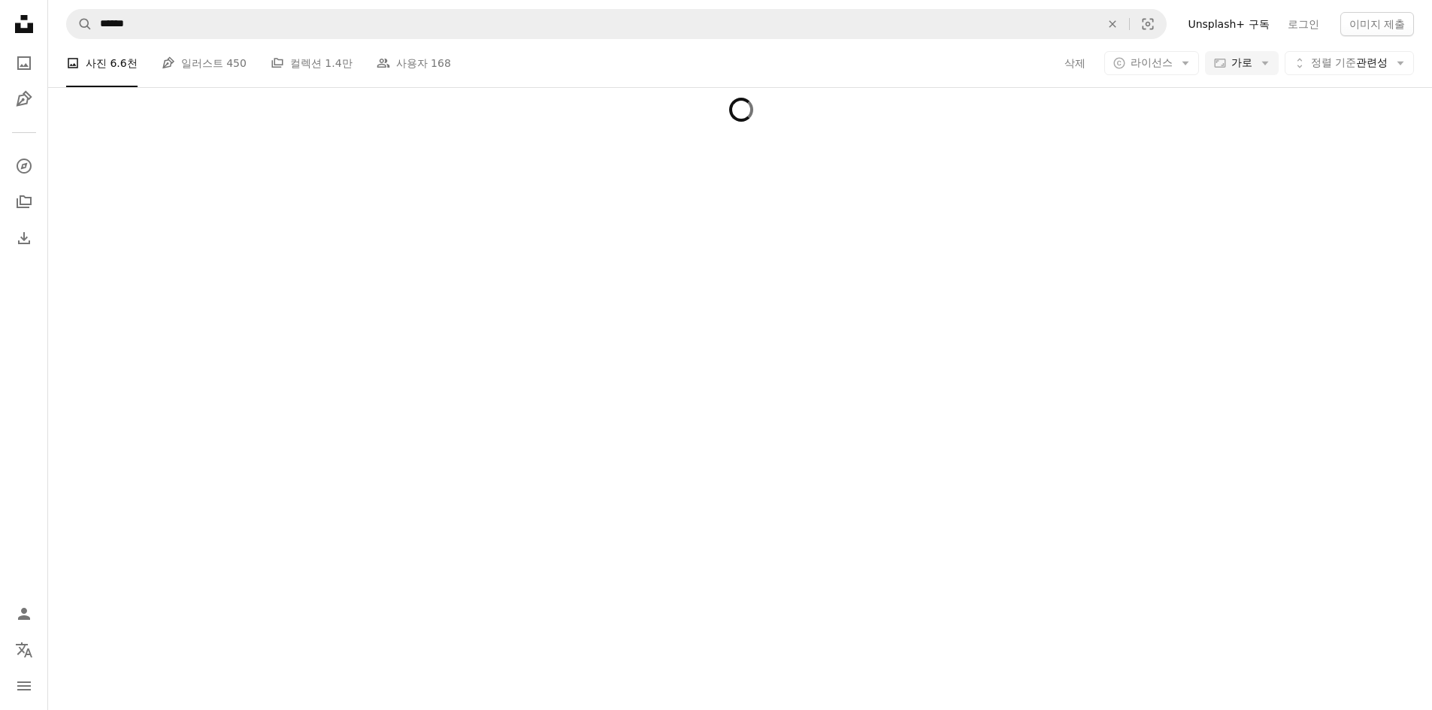
scroll to position [2330, 0]
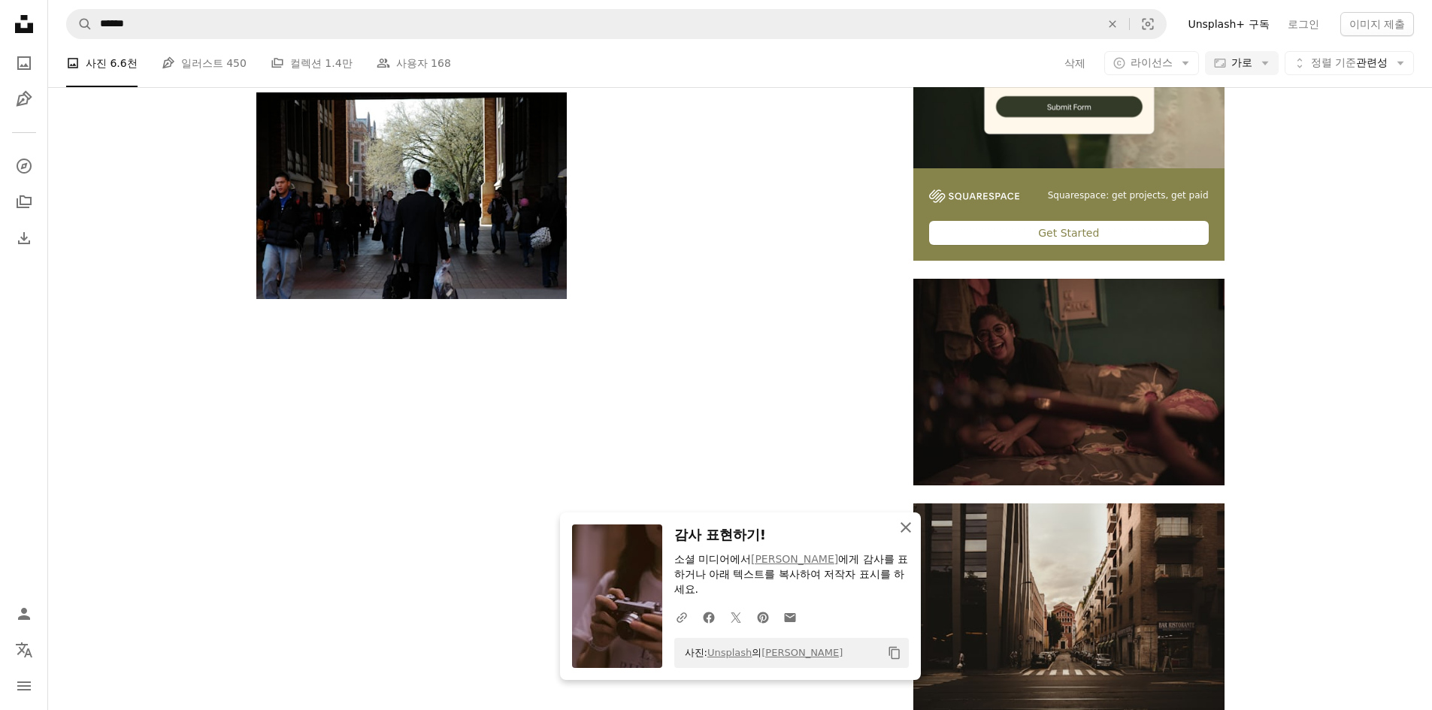
click at [911, 524] on icon "An X shape" at bounding box center [906, 528] width 18 height 18
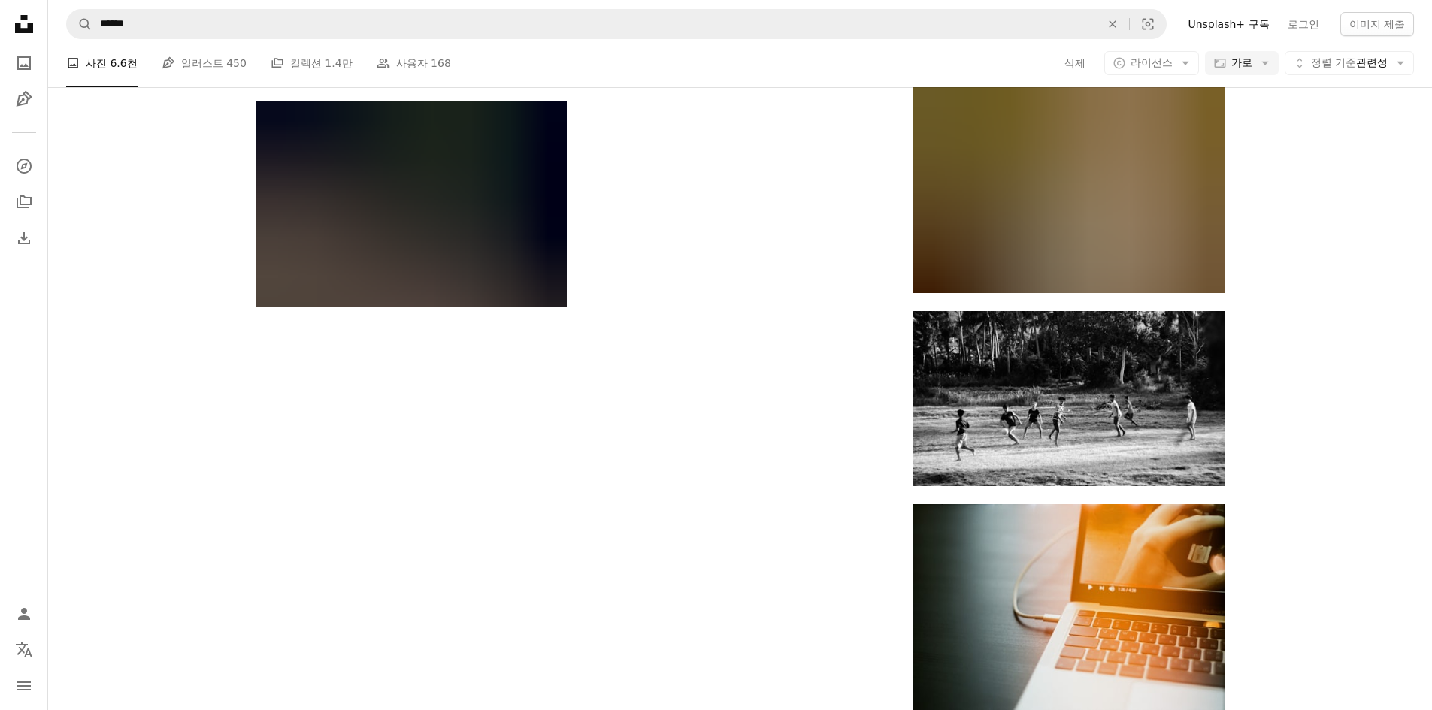
scroll to position [7292, 0]
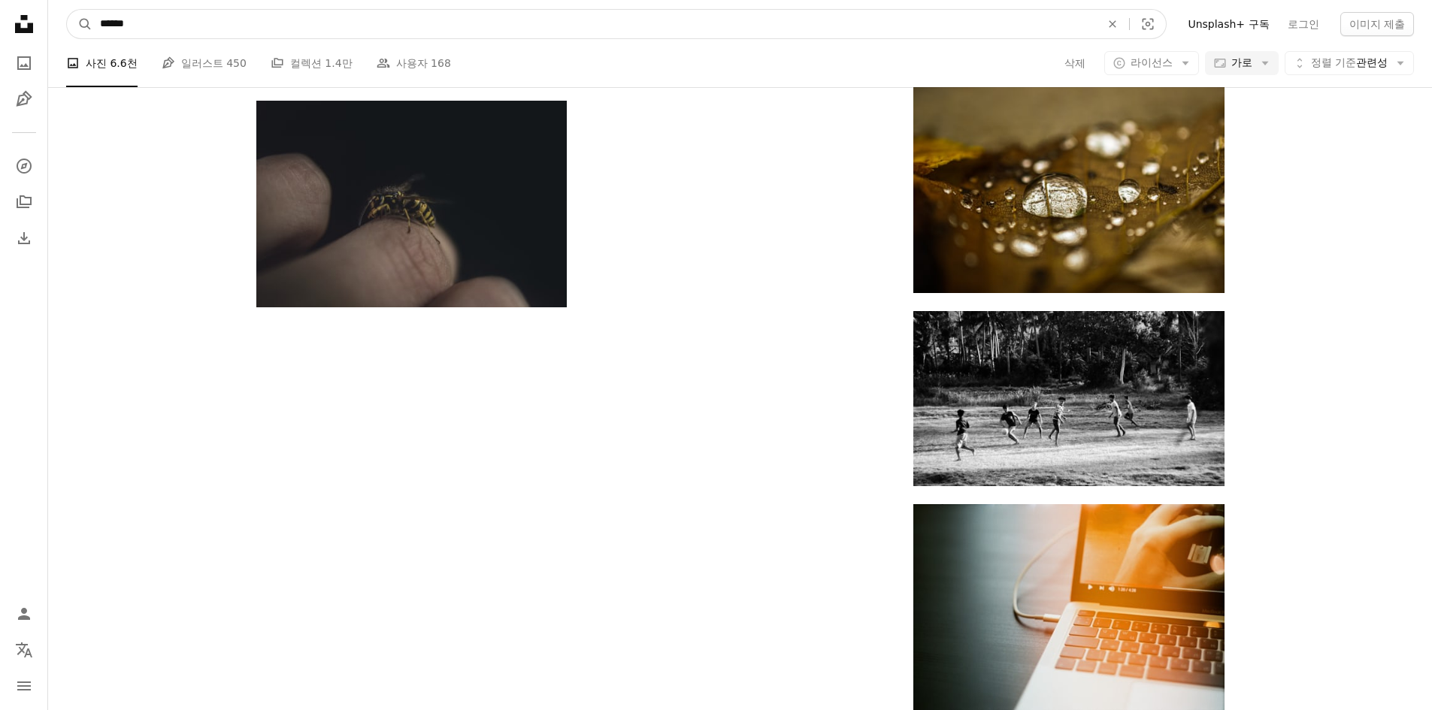
drag, startPoint x: 145, startPoint y: 25, endPoint x: 26, endPoint y: 20, distance: 119.6
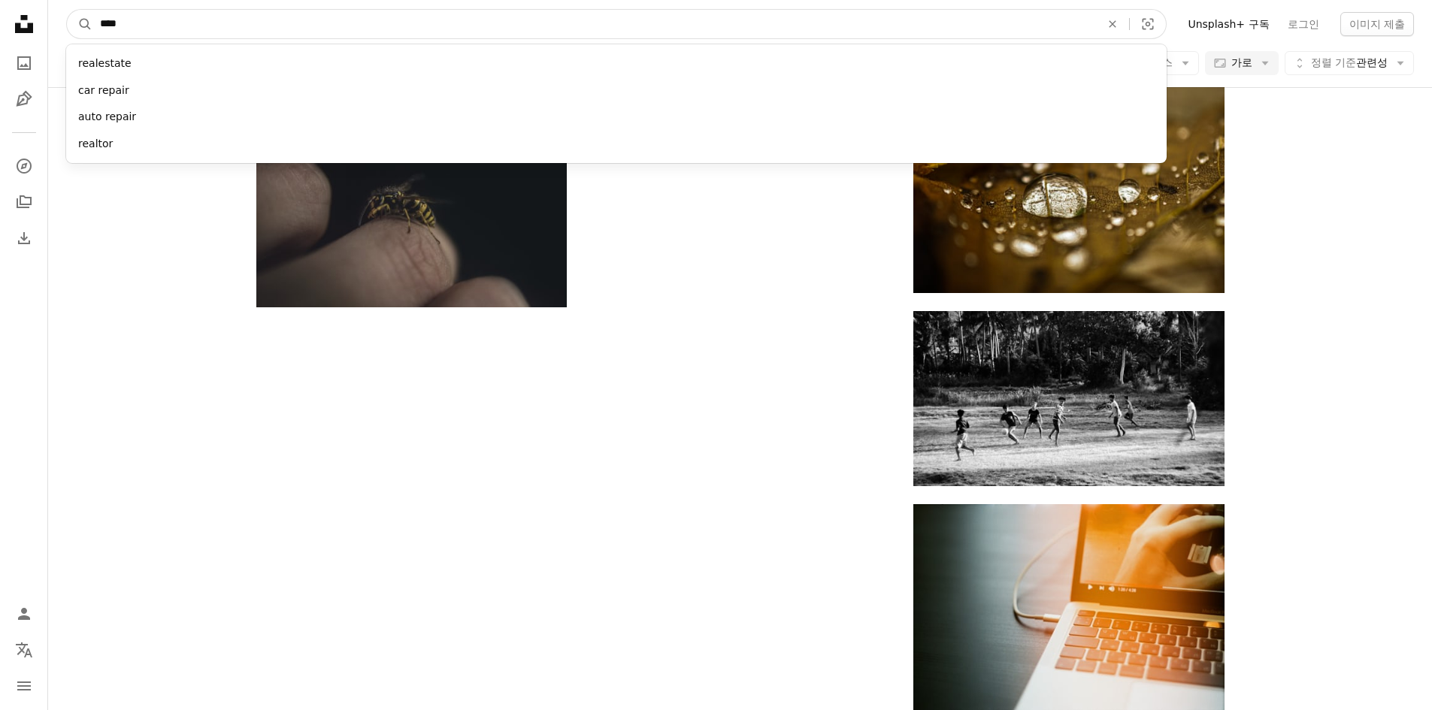
type input "*****"
click button "A magnifying glass" at bounding box center [80, 24] width 26 height 29
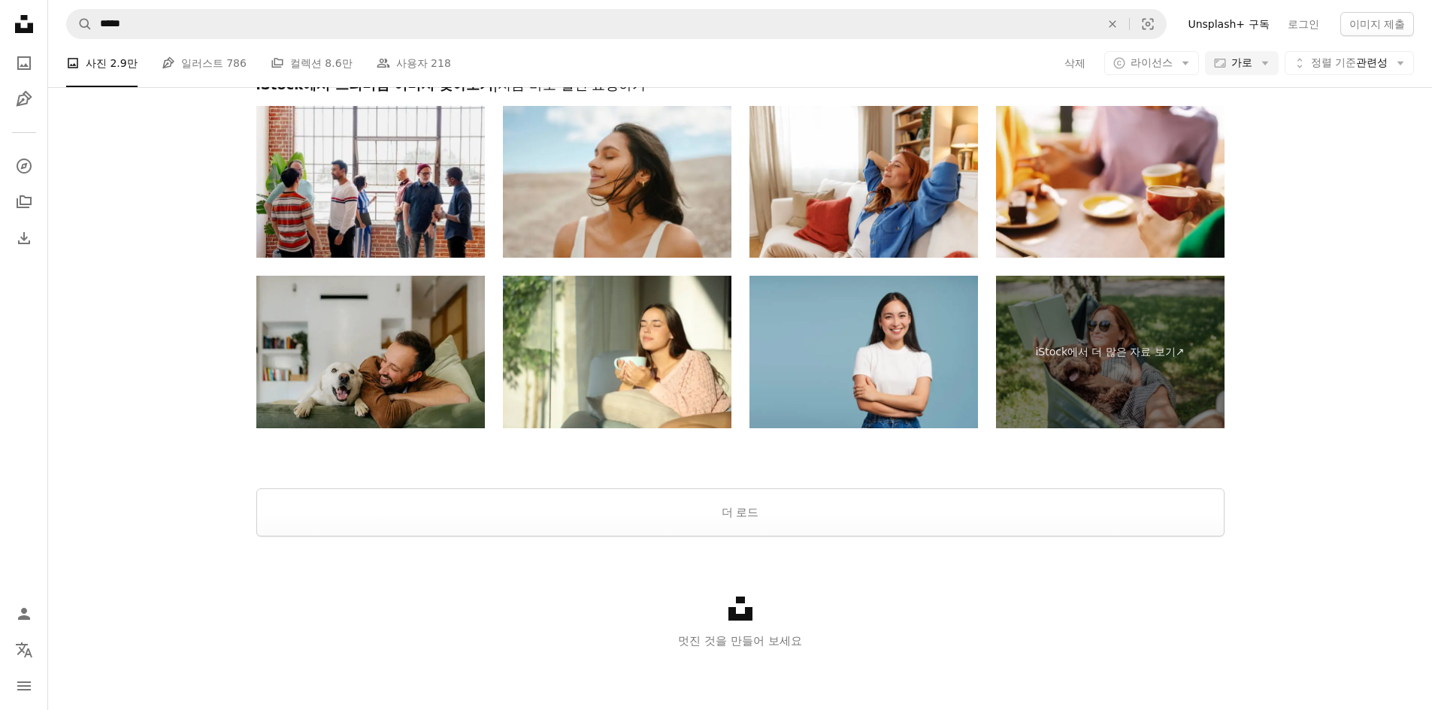
scroll to position [526, 0]
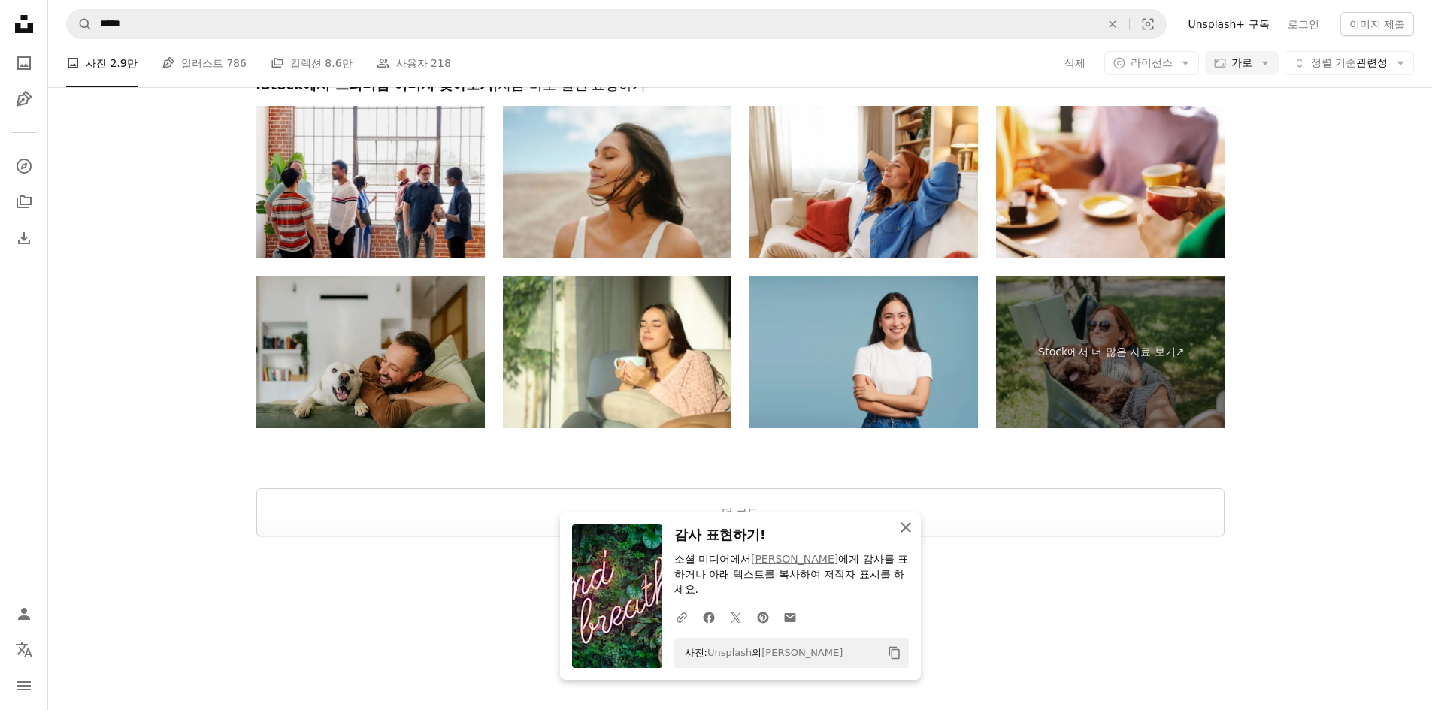
drag, startPoint x: 904, startPoint y: 524, endPoint x: 1022, endPoint y: 510, distance: 119.5
click at [904, 524] on icon "An X shape" at bounding box center [906, 528] width 18 height 18
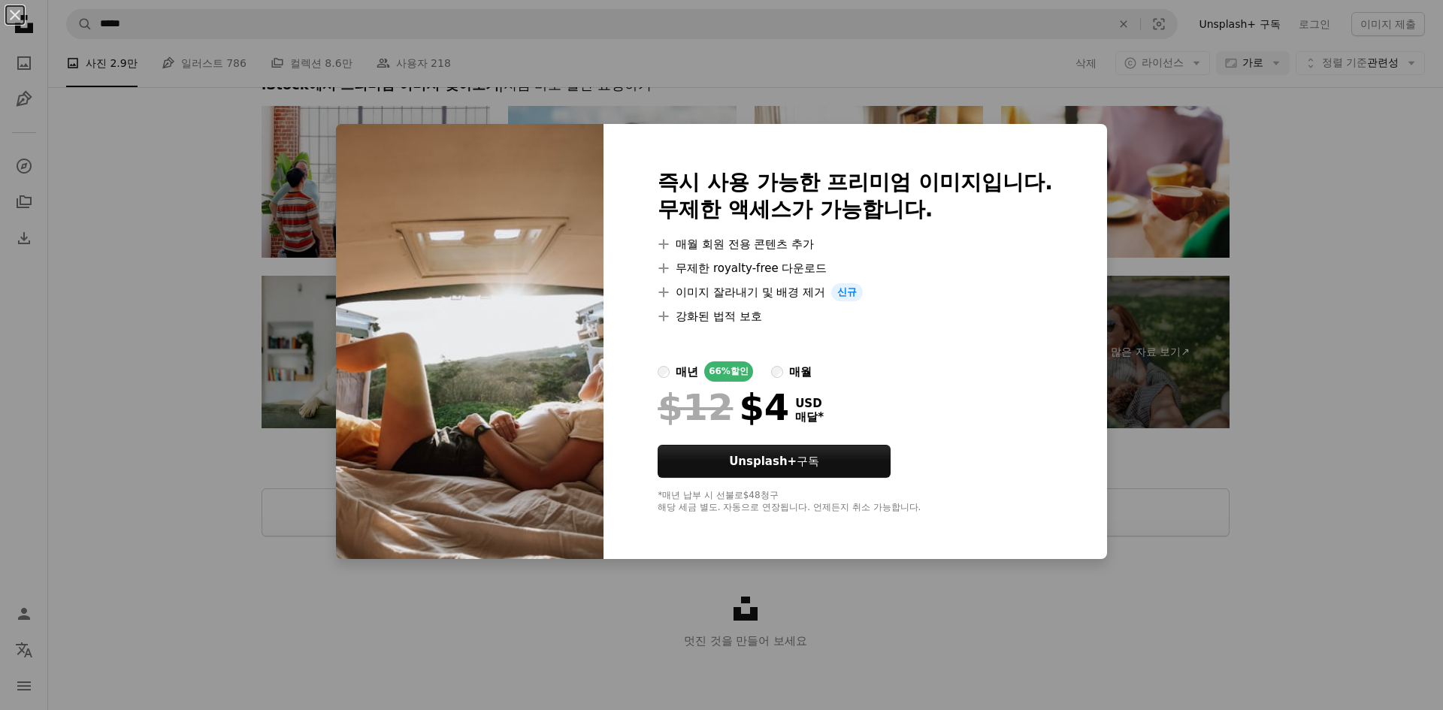
click at [1386, 431] on div "An X shape 즉시 사용 가능한 프리미엄 이미지입니다. 무제한 액세스가 가능합니다. A plus sign 매월 회원 전용 콘텐츠 추가 A…" at bounding box center [721, 355] width 1443 height 710
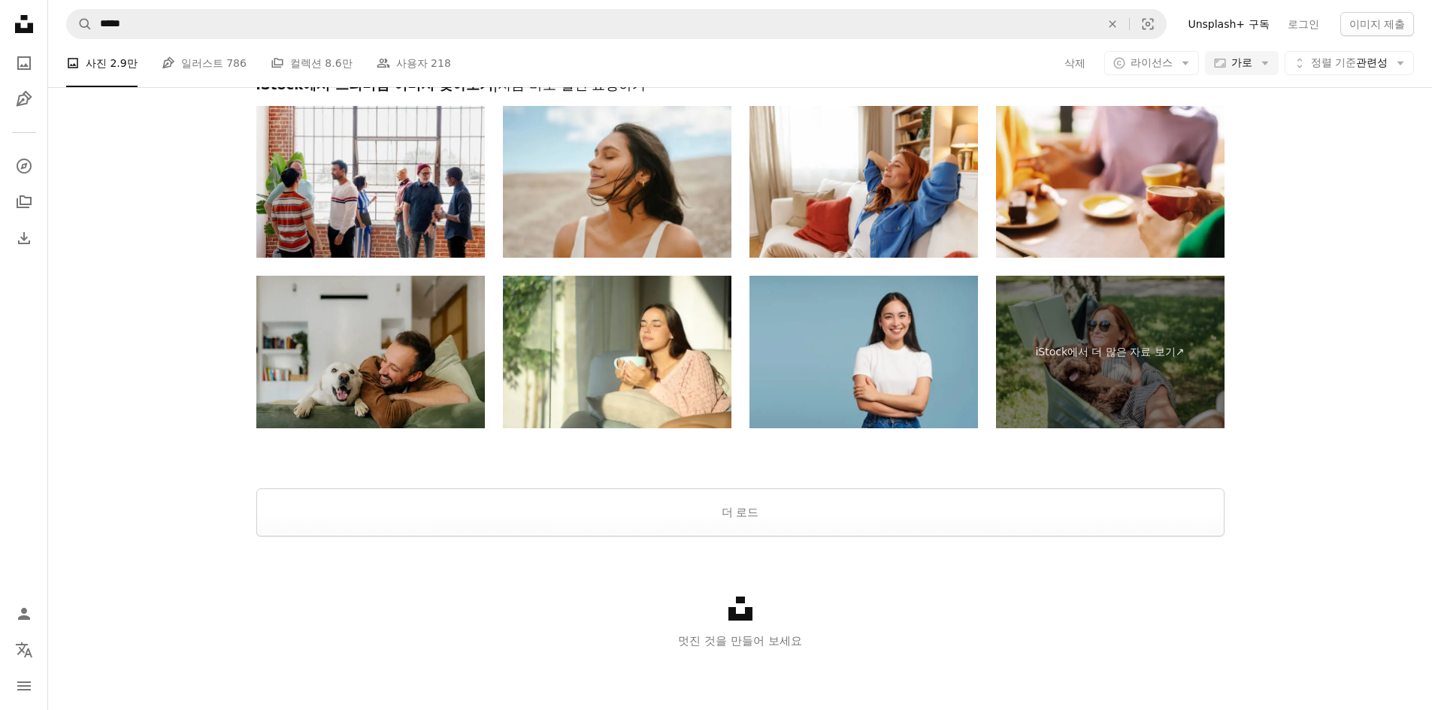
scroll to position [2255, 0]
click at [834, 537] on button "더 로드" at bounding box center [740, 513] width 968 height 48
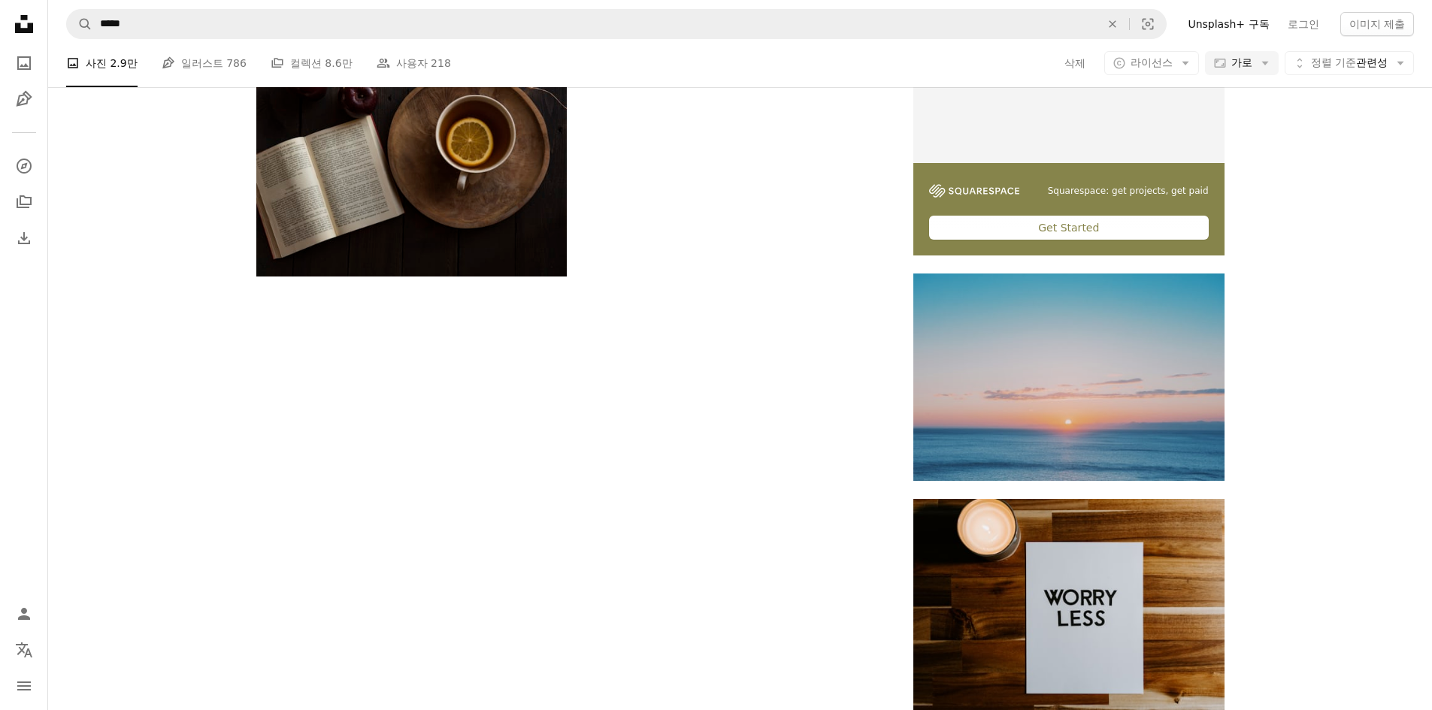
scroll to position [2631, 0]
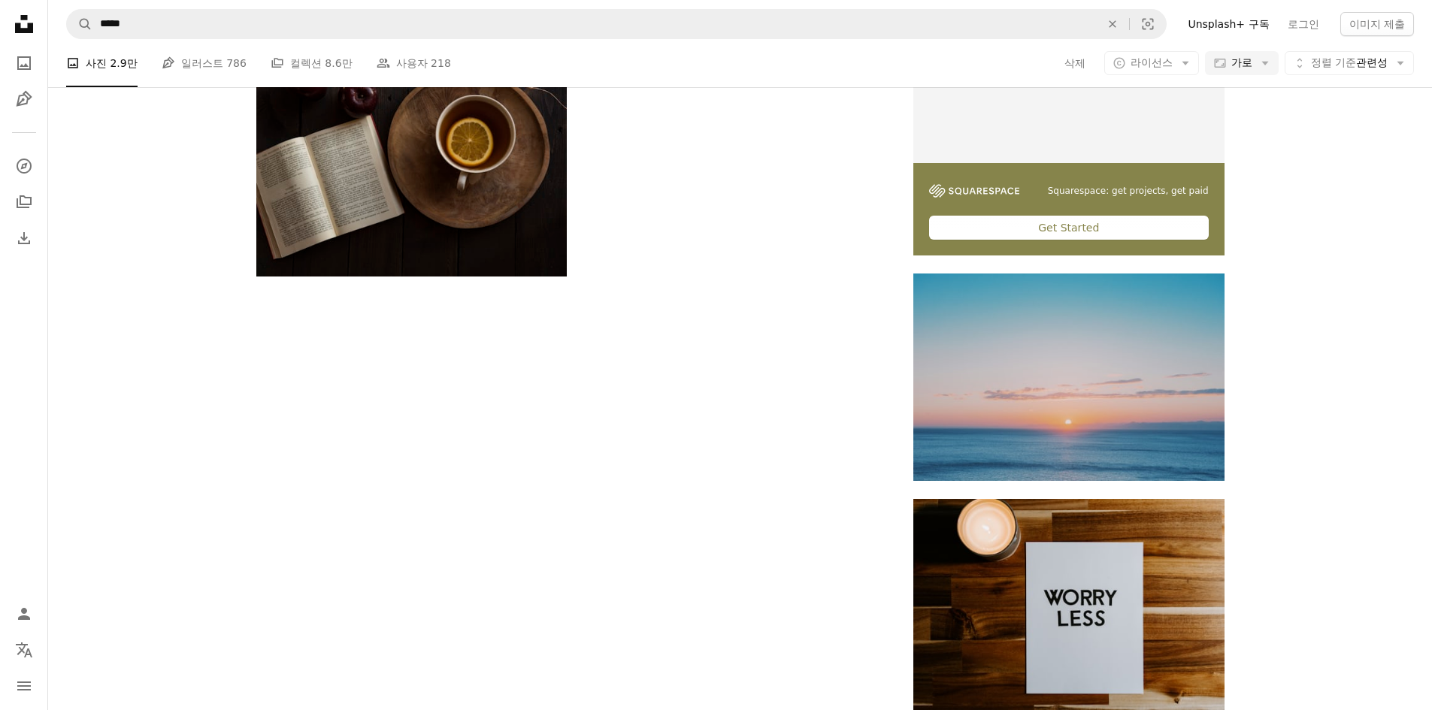
drag, startPoint x: 1320, startPoint y: 495, endPoint x: 1323, endPoint y: 558, distance: 62.5
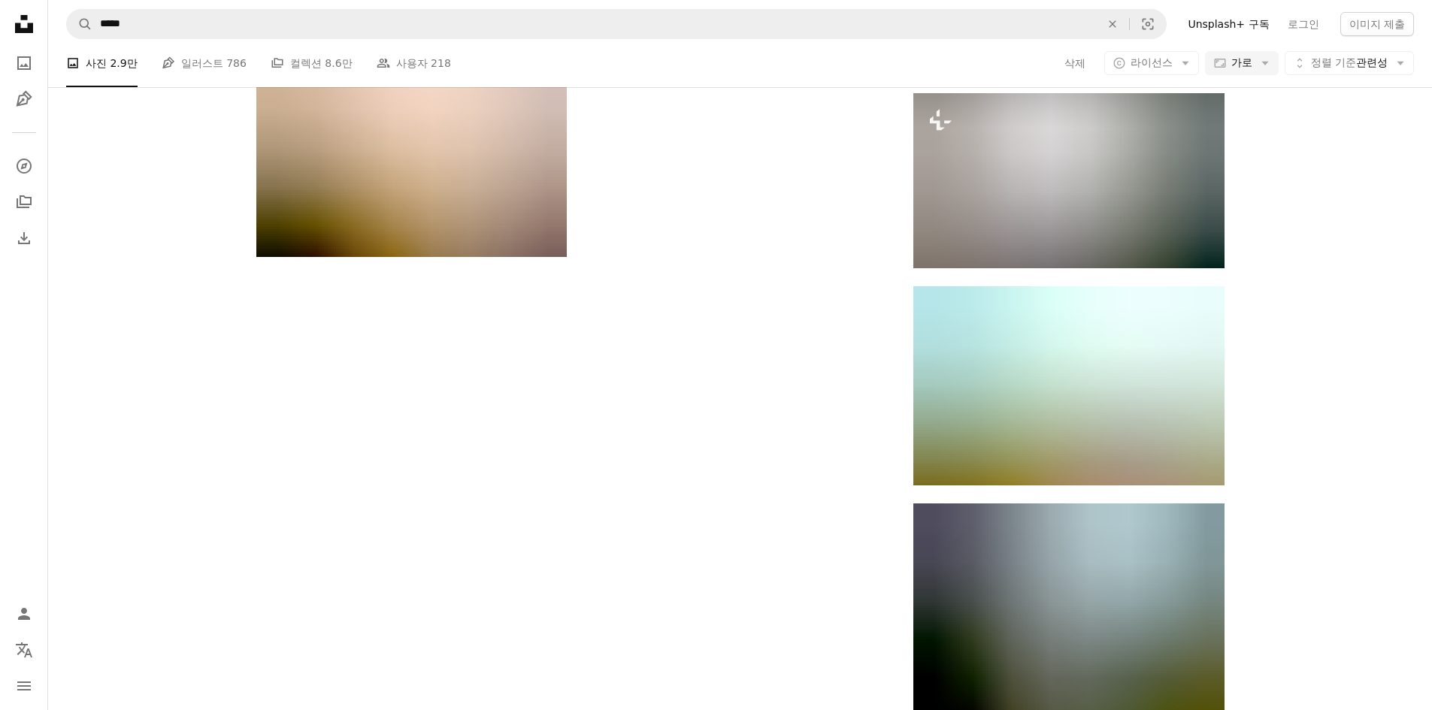
scroll to position [5337, 0]
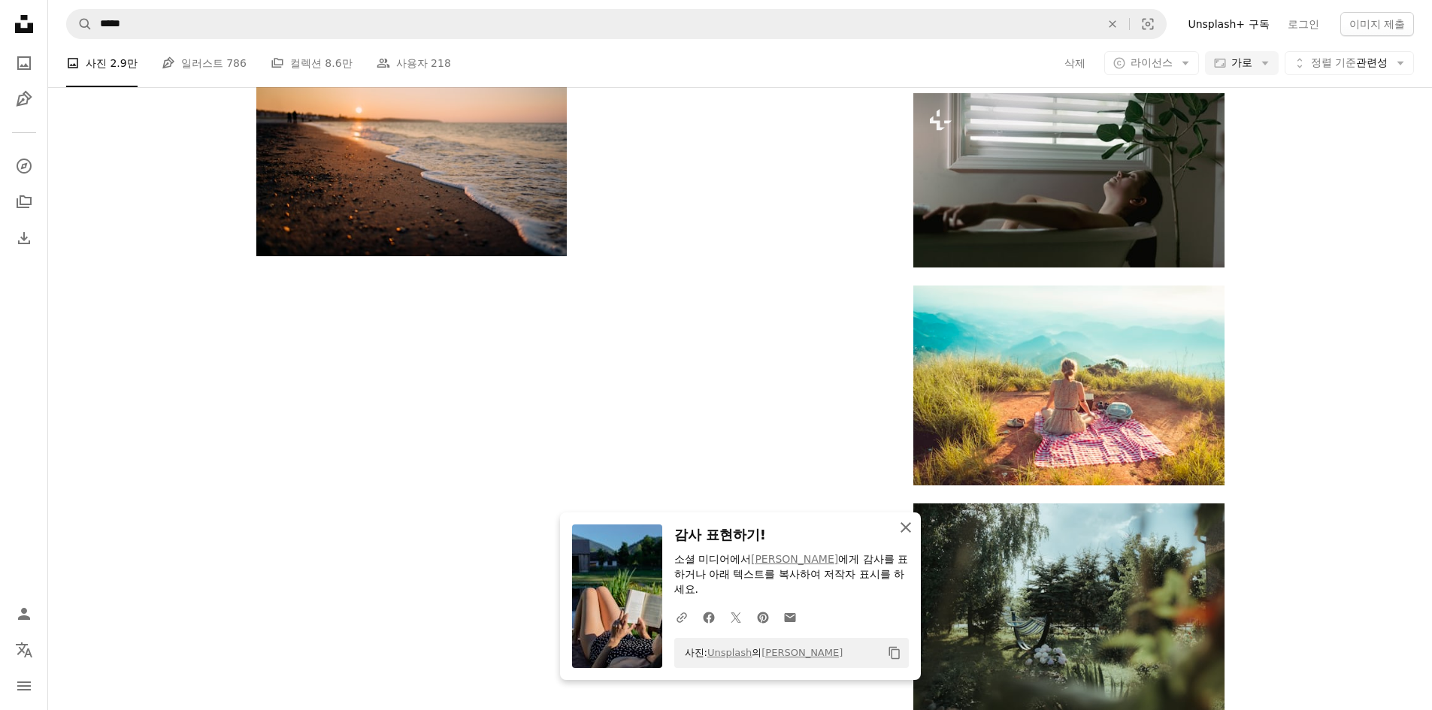
click at [905, 533] on icon "An X shape" at bounding box center [906, 528] width 18 height 18
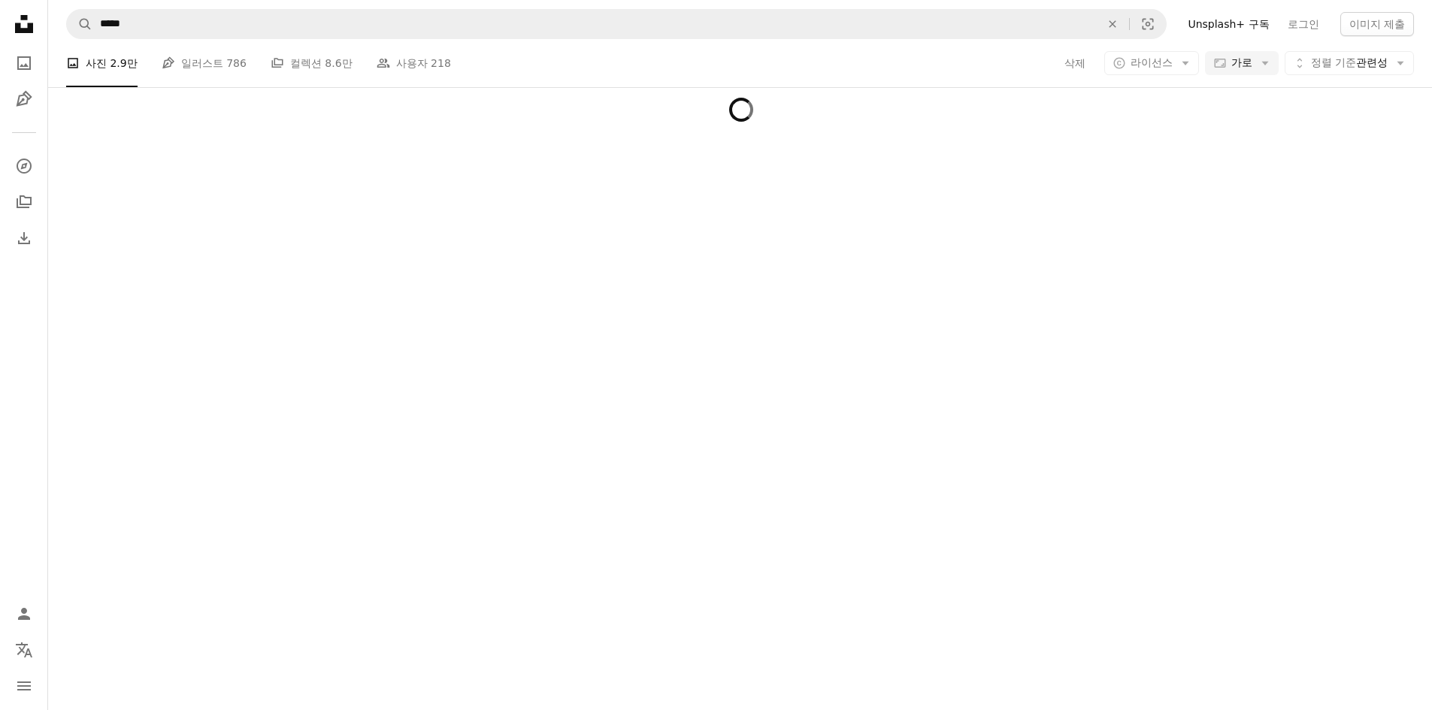
scroll to position [11576, 0]
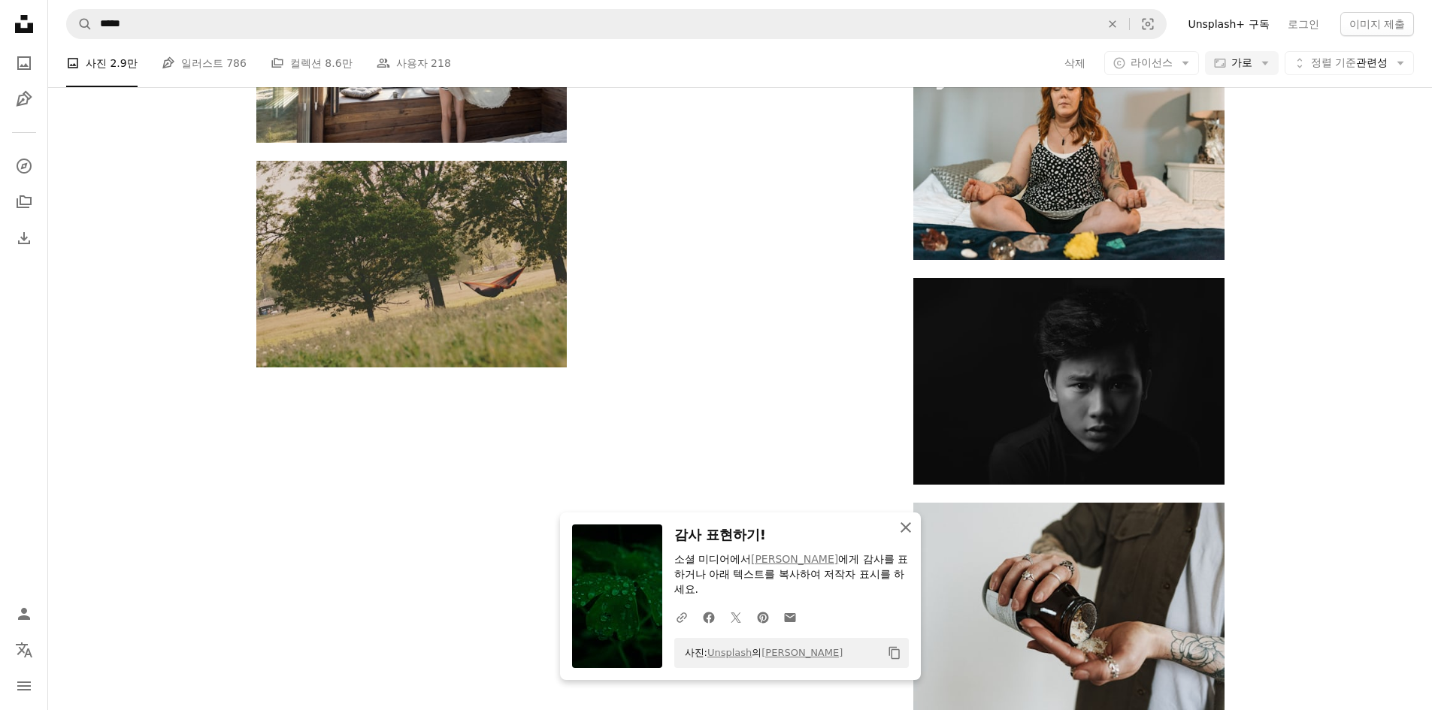
click at [904, 528] on icon "An X shape" at bounding box center [906, 528] width 18 height 18
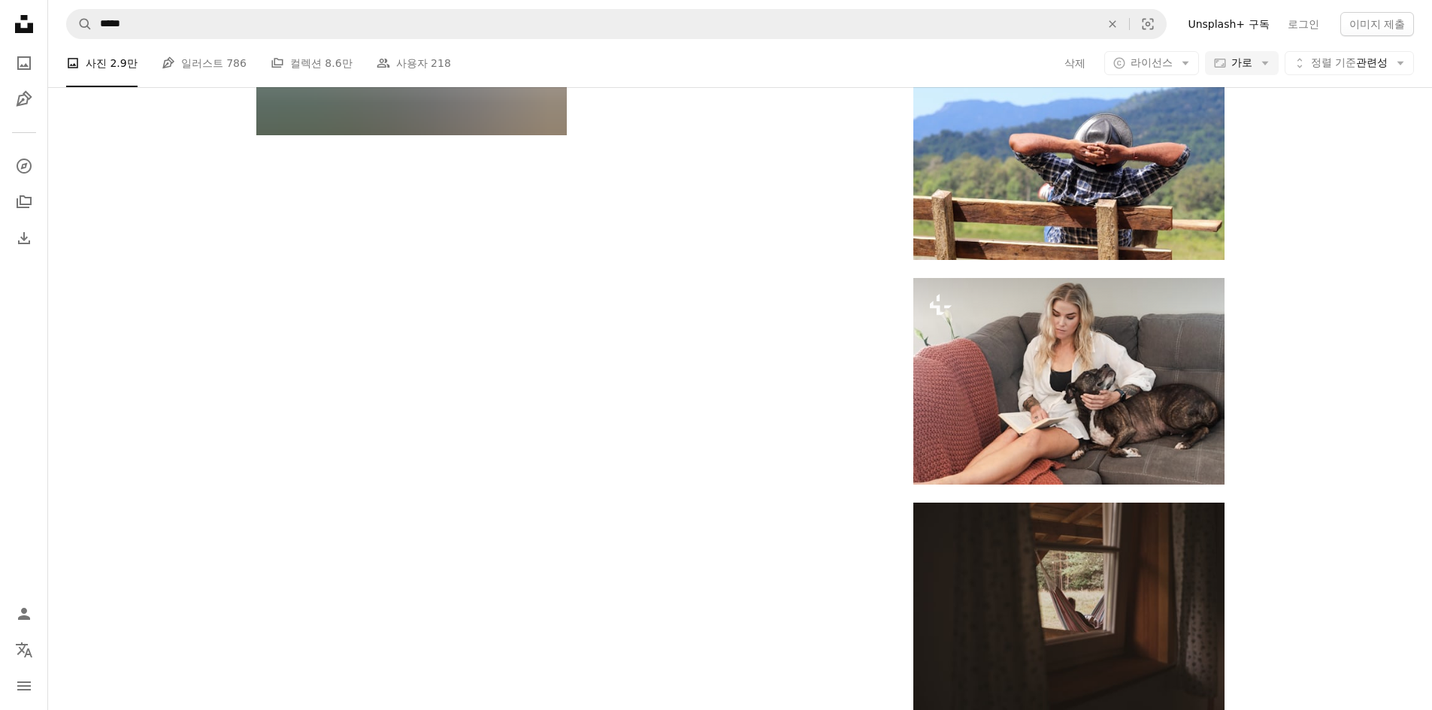
scroll to position [13531, 0]
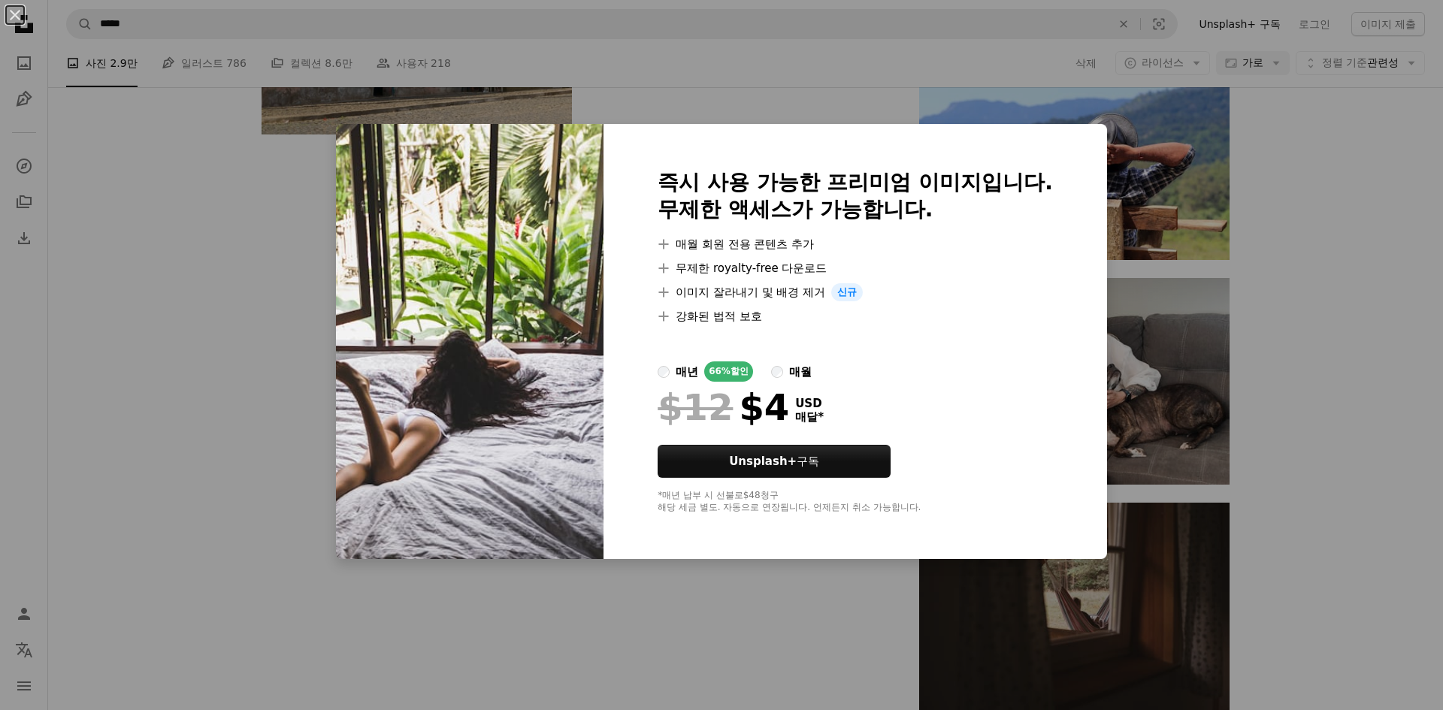
click at [1390, 320] on div "An X shape 즉시 사용 가능한 프리미엄 이미지입니다. 무제한 액세스가 가능합니다. A plus sign 매월 회원 전용 콘텐츠 추가 A…" at bounding box center [721, 355] width 1443 height 710
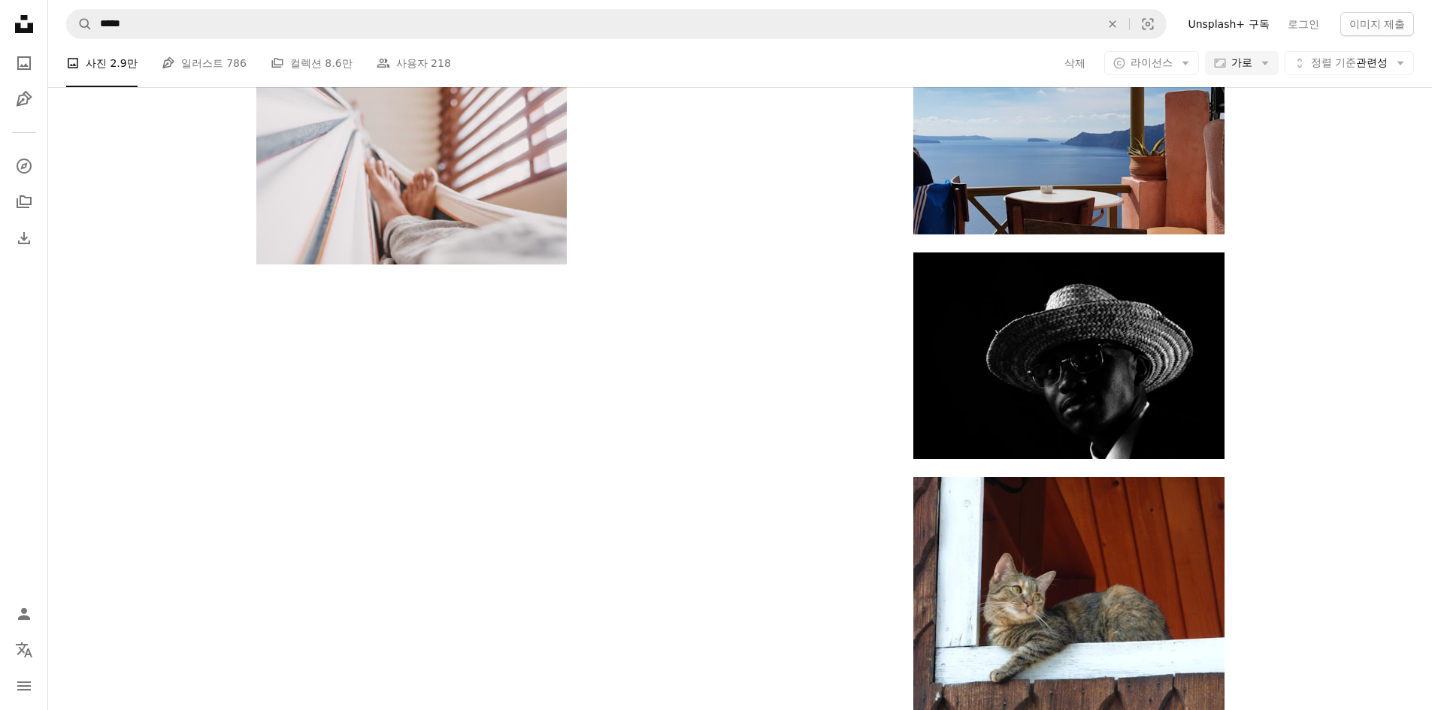
scroll to position [17289, 0]
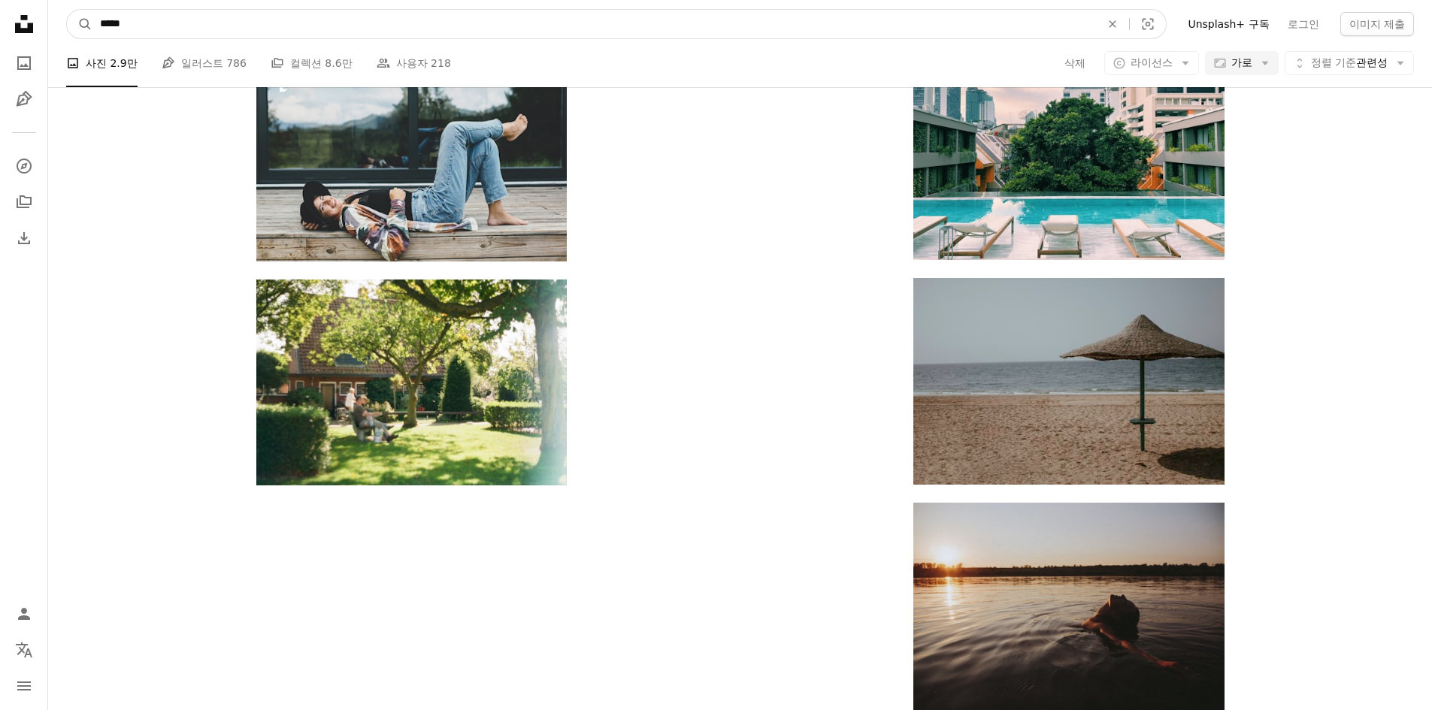
drag, startPoint x: 77, startPoint y: 27, endPoint x: 41, endPoint y: 25, distance: 36.2
type input "****"
click button "A magnifying glass" at bounding box center [80, 24] width 26 height 29
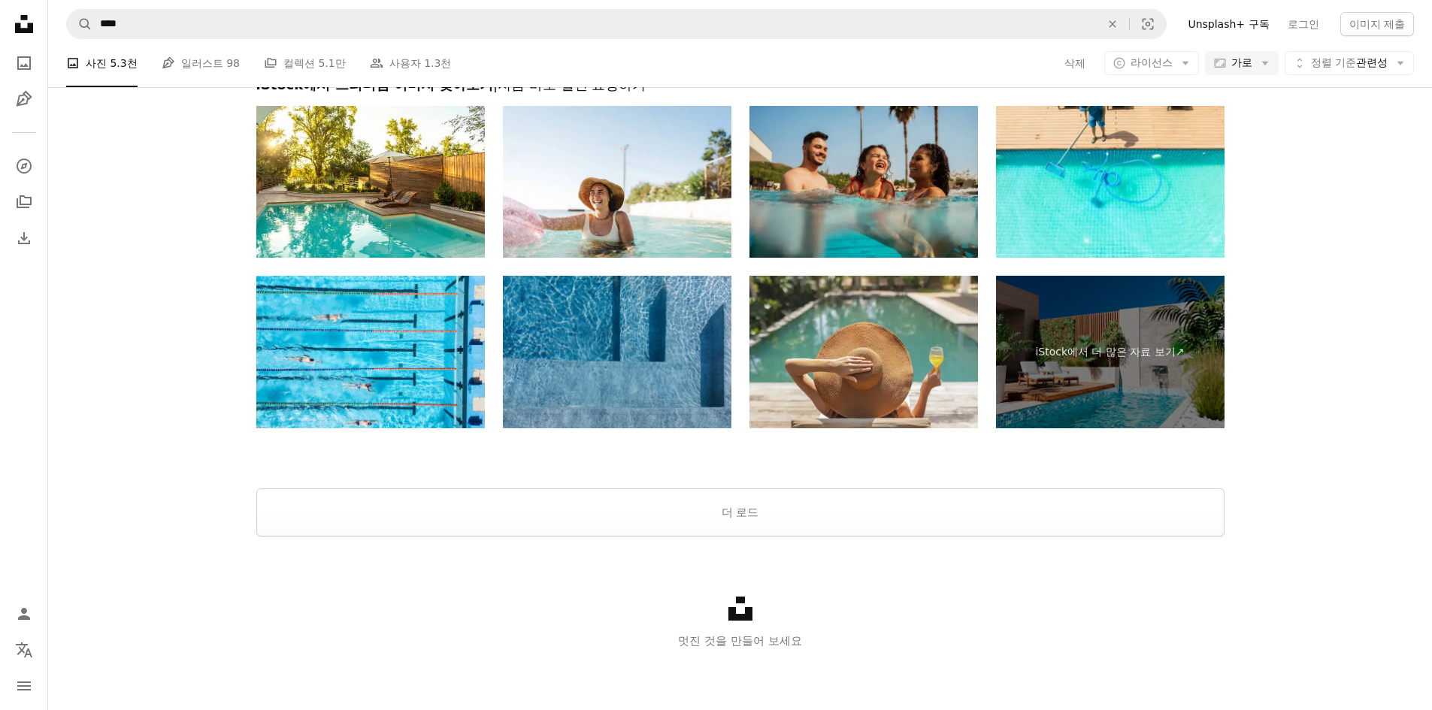
scroll to position [1503, 0]
click at [849, 517] on button "더 로드" at bounding box center [740, 513] width 968 height 48
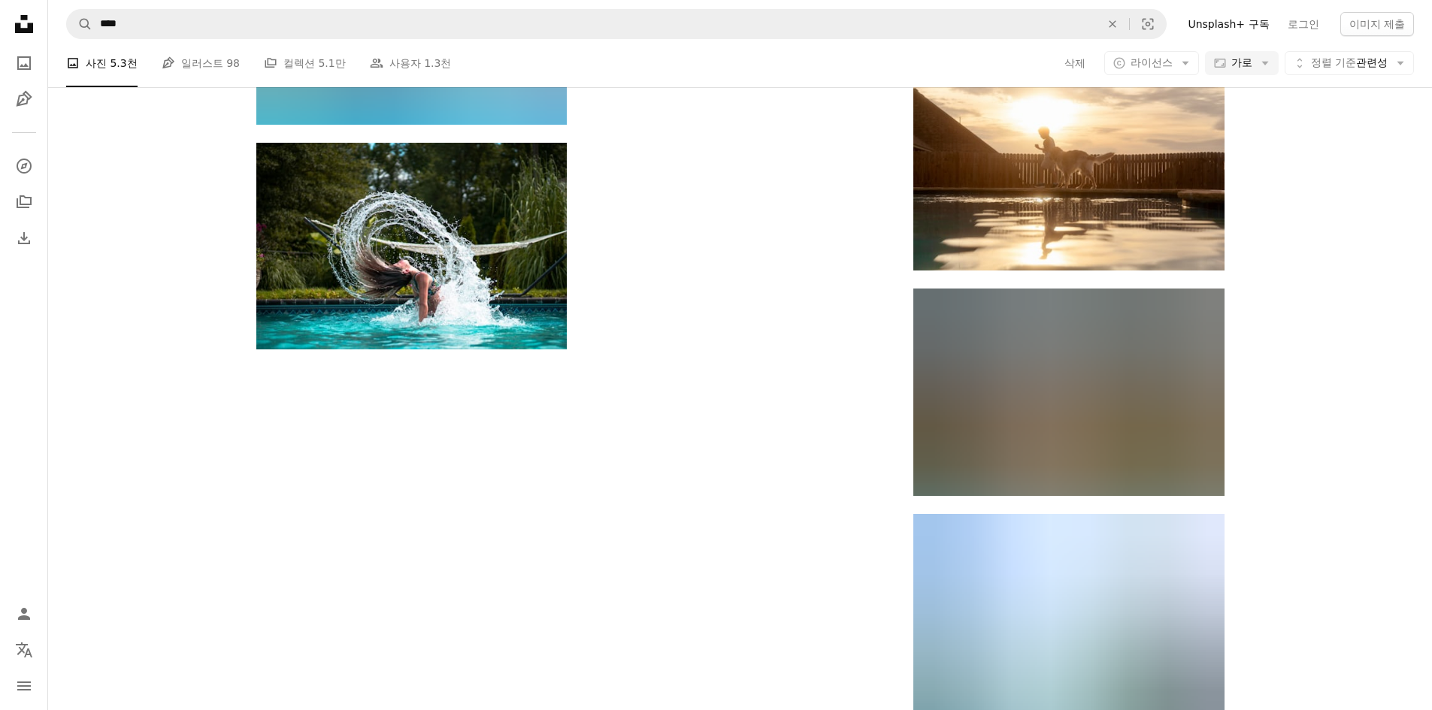
scroll to position [17140, 0]
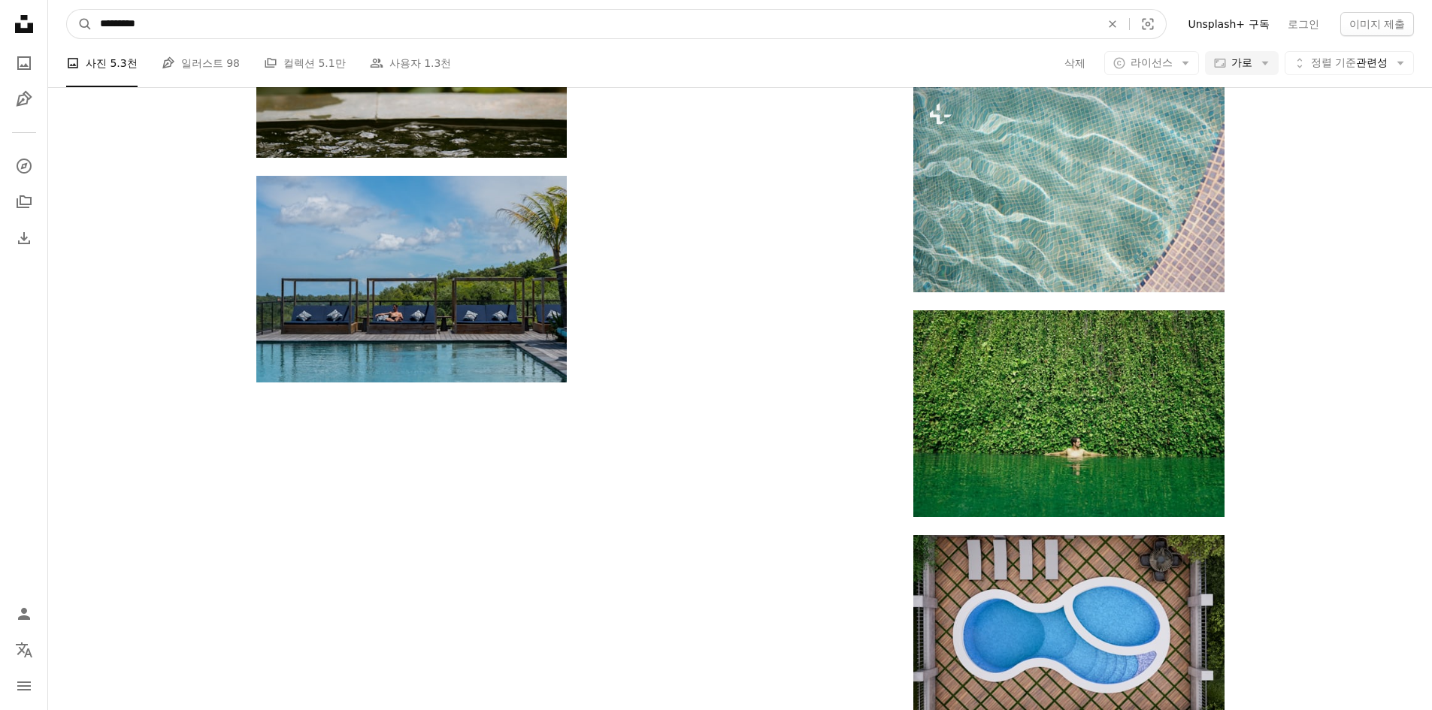
type input "**********"
click button "A magnifying glass" at bounding box center [80, 24] width 26 height 29
